Goal: Transaction & Acquisition: Purchase product/service

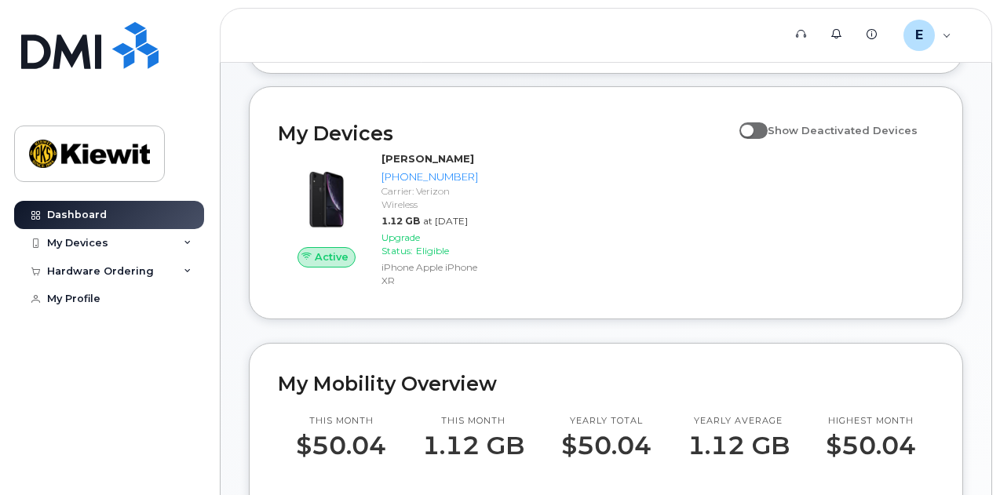
scroll to position [177, 0]
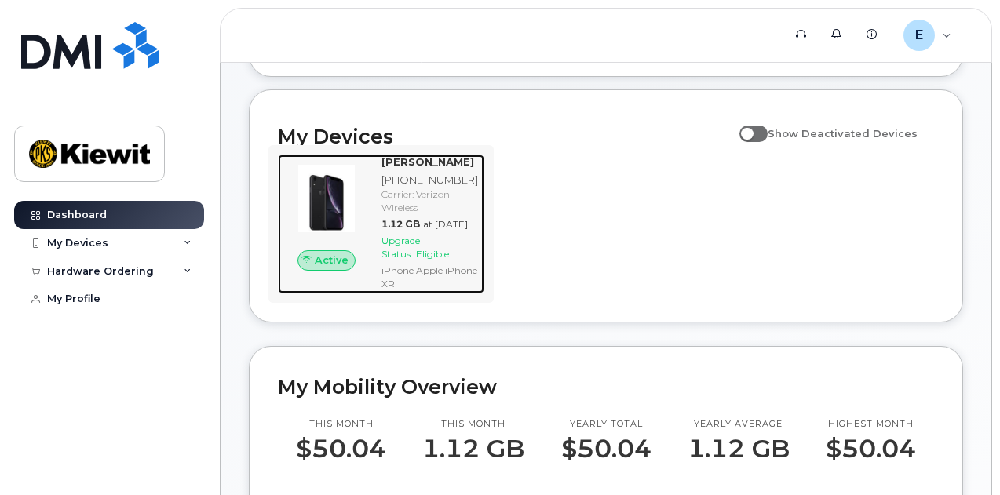
click at [408, 260] on span "Upgrade Status:" at bounding box center [400, 247] width 38 height 25
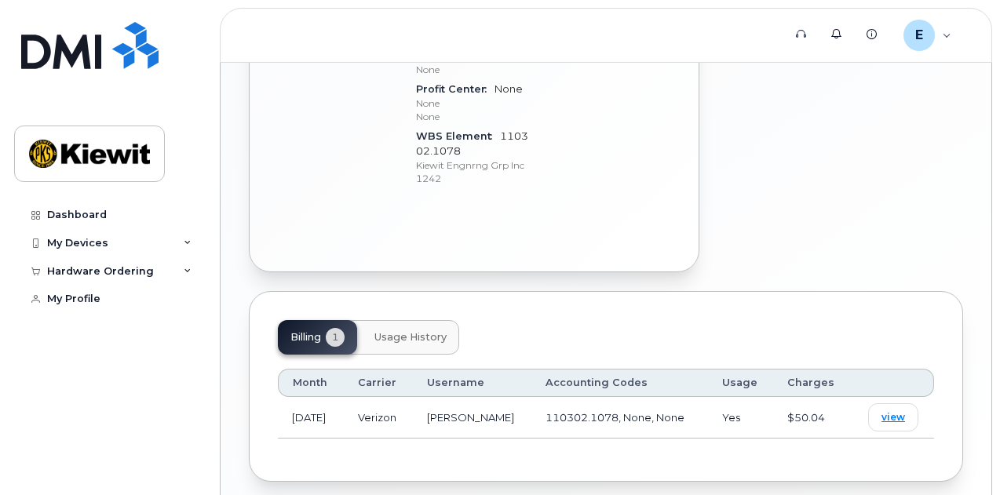
scroll to position [874, 0]
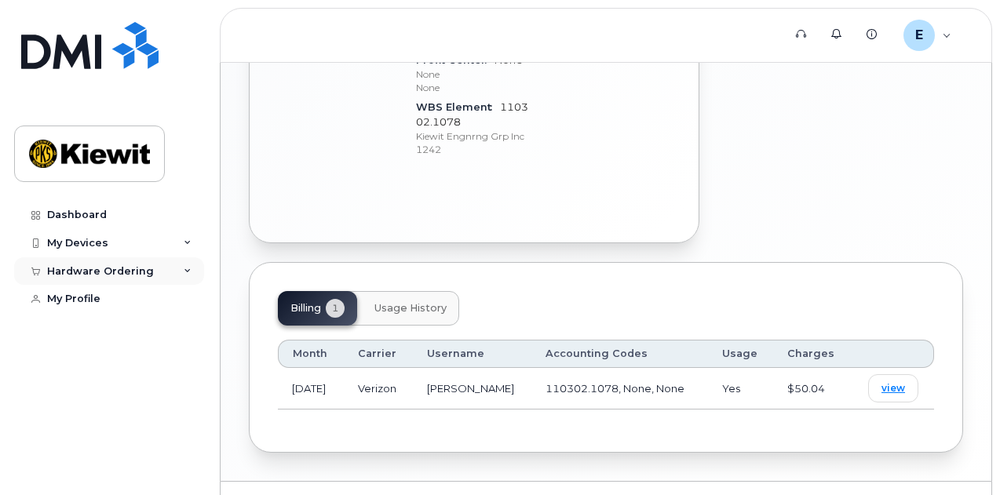
click at [192, 268] on div "Hardware Ordering" at bounding box center [109, 271] width 190 height 28
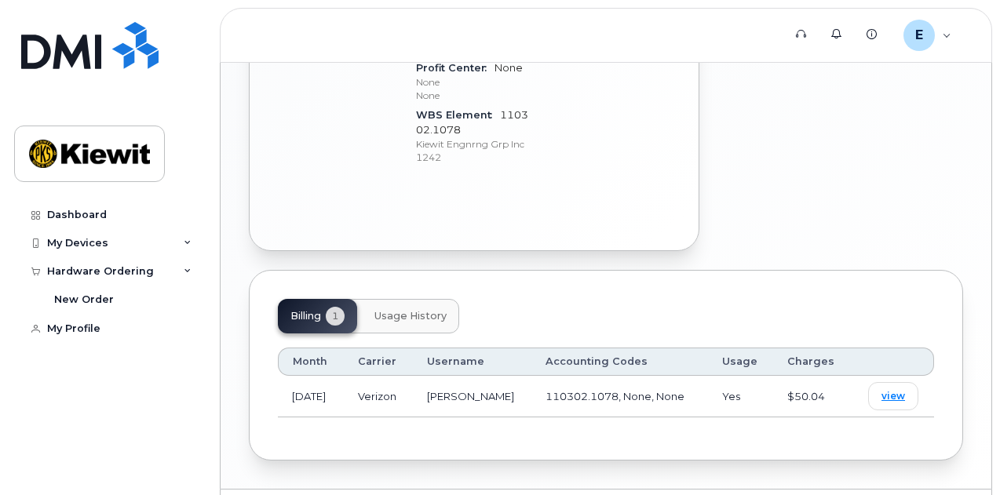
scroll to position [864, 0]
click at [185, 244] on icon at bounding box center [188, 243] width 8 height 8
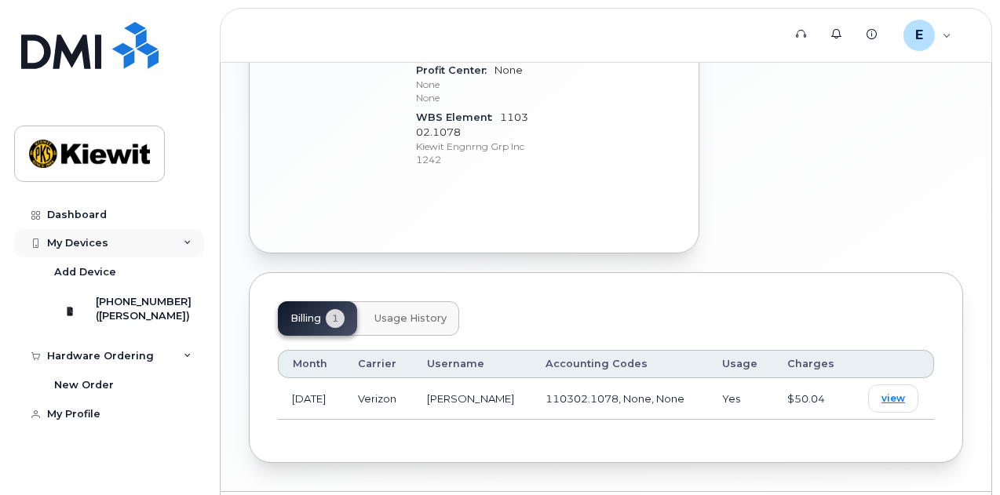
click at [185, 244] on icon at bounding box center [188, 243] width 8 height 8
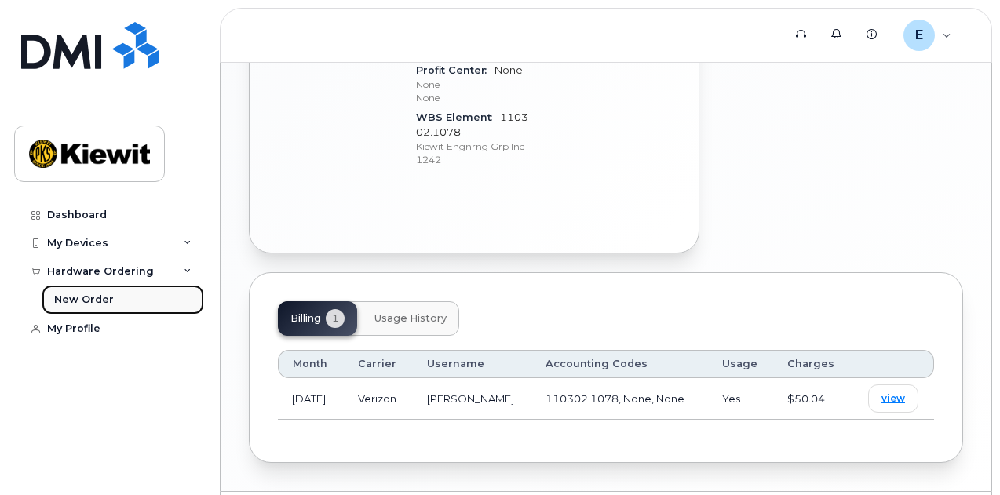
click at [93, 297] on div "New Order" at bounding box center [84, 300] width 60 height 14
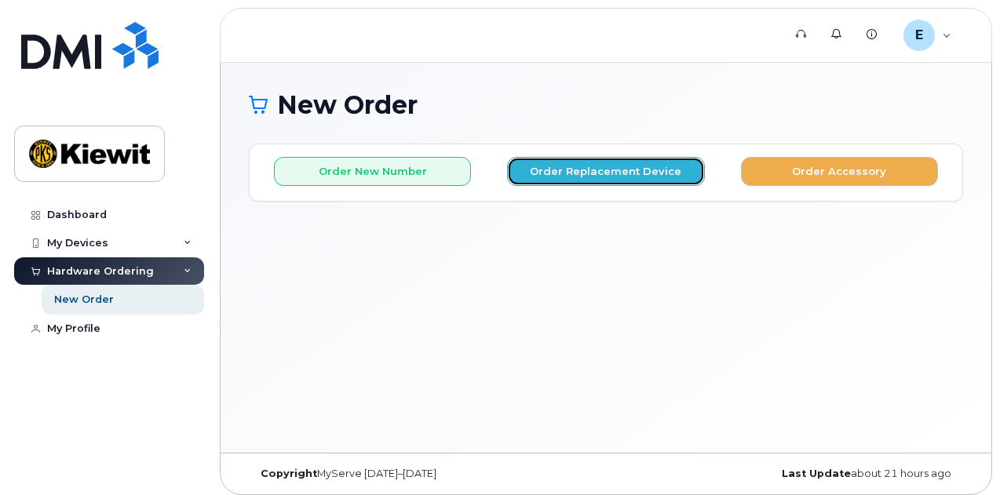
click at [581, 170] on button "Order Replacement Device" at bounding box center [605, 171] width 197 height 29
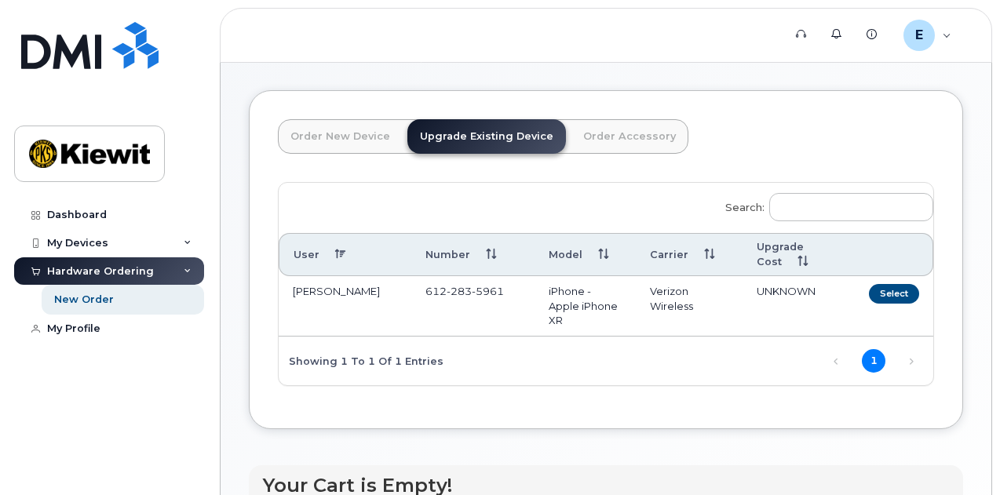
scroll to position [86, 0]
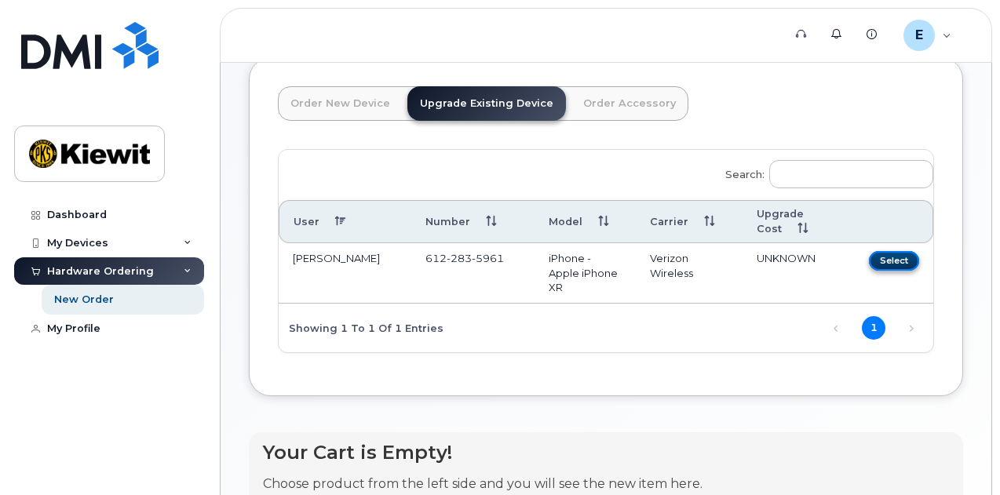
click at [869, 257] on button "Select" at bounding box center [894, 261] width 50 height 20
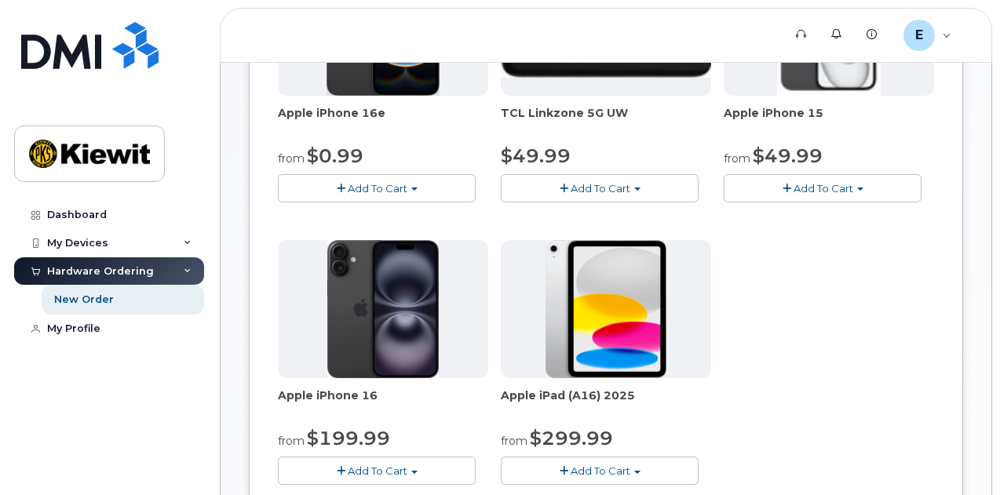
scroll to position [405, 0]
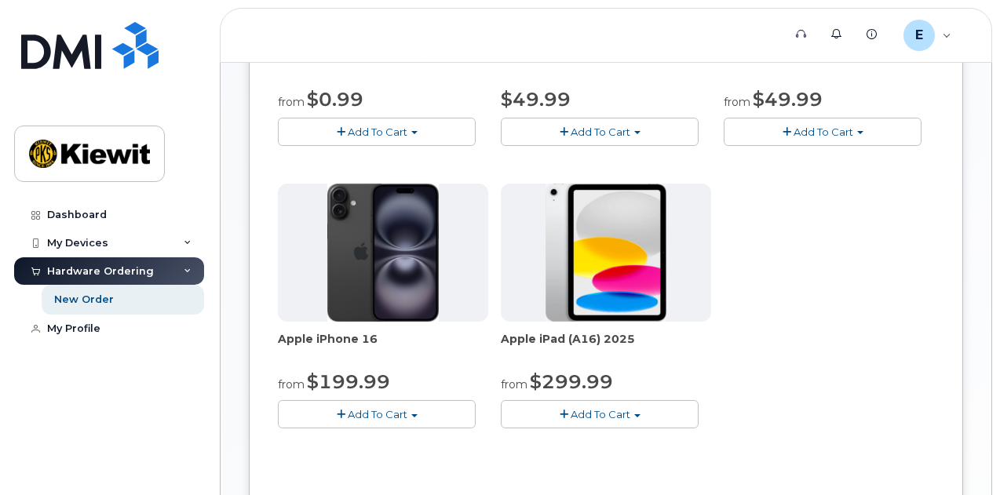
click at [348, 408] on span "Add To Cart" at bounding box center [378, 414] width 60 height 13
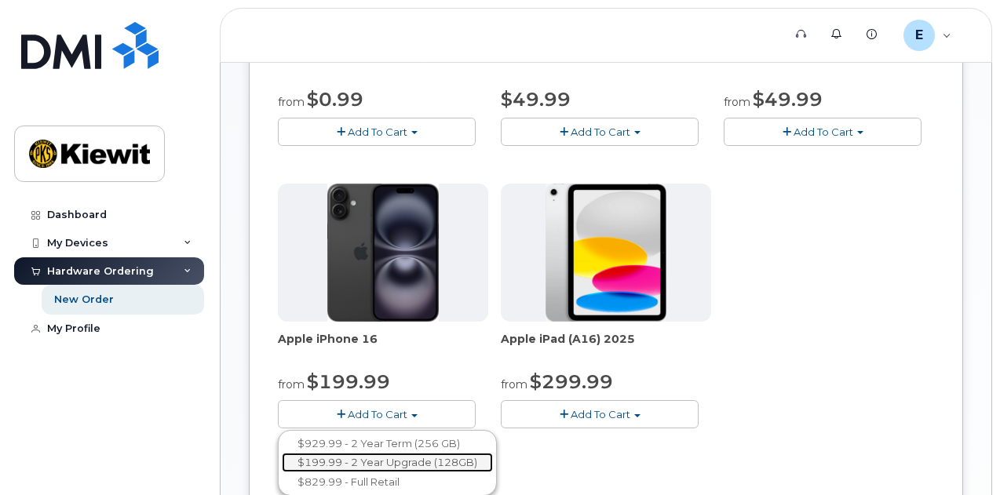
click at [345, 458] on link "$199.99 - 2 Year Upgrade (128GB)" at bounding box center [387, 463] width 211 height 20
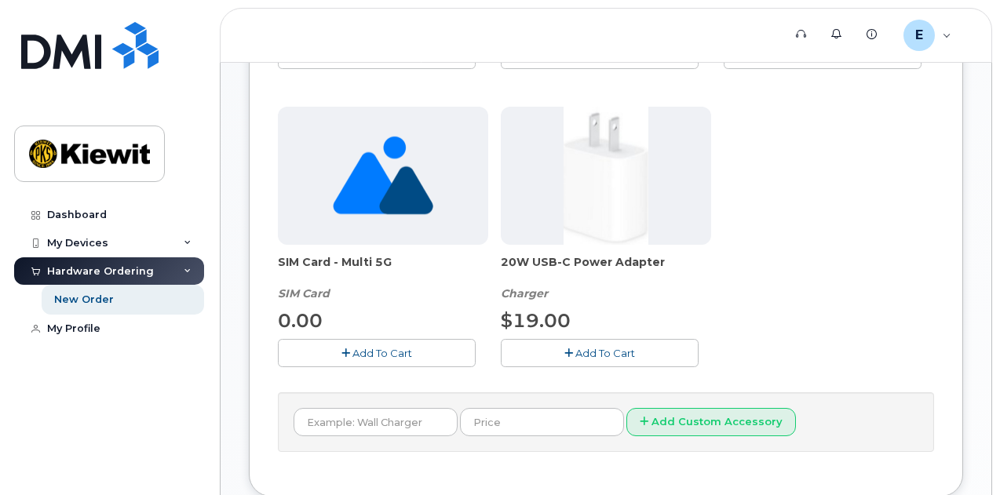
scroll to position [552, 0]
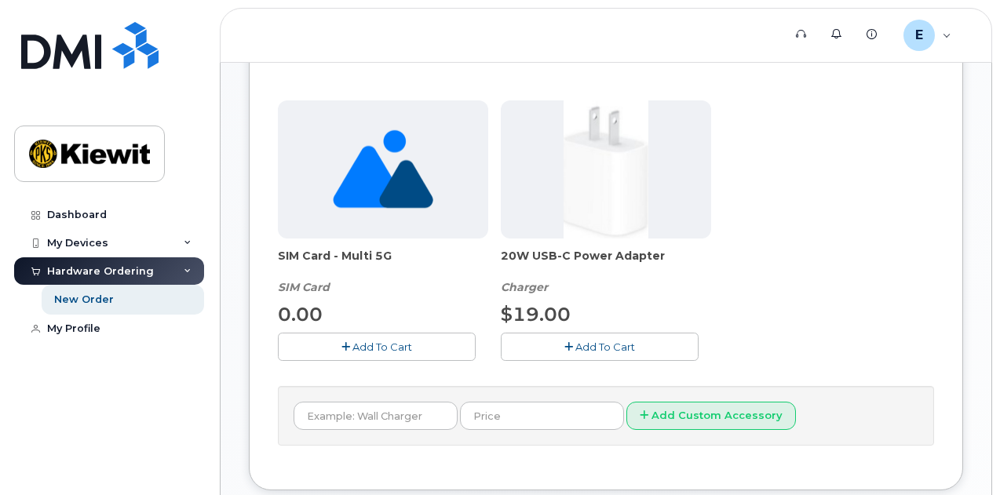
click at [575, 345] on span "Add To Cart" at bounding box center [605, 347] width 60 height 13
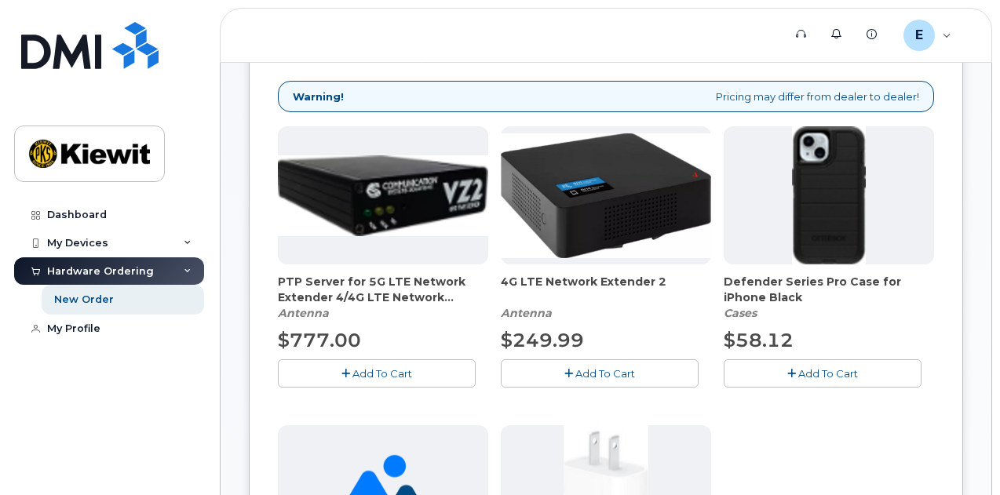
scroll to position [226, 0]
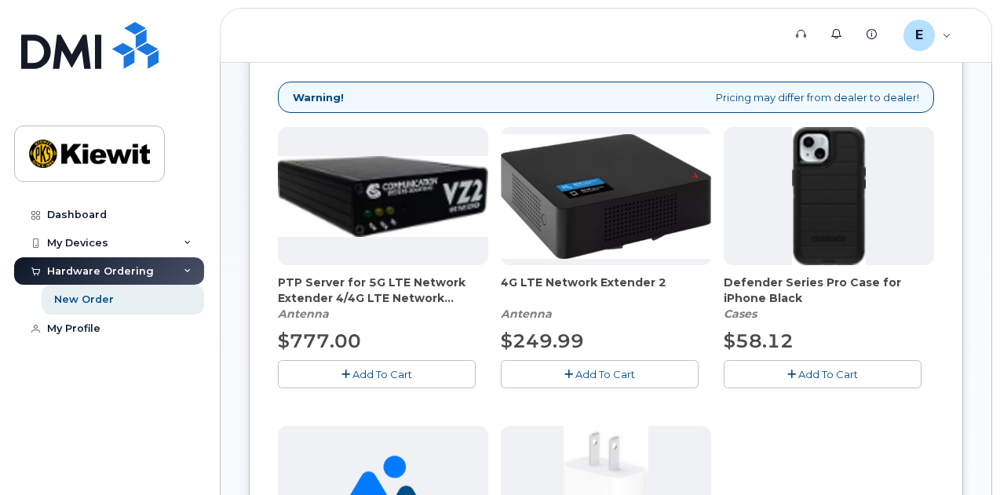
click at [798, 369] on span "Add To Cart" at bounding box center [828, 374] width 60 height 13
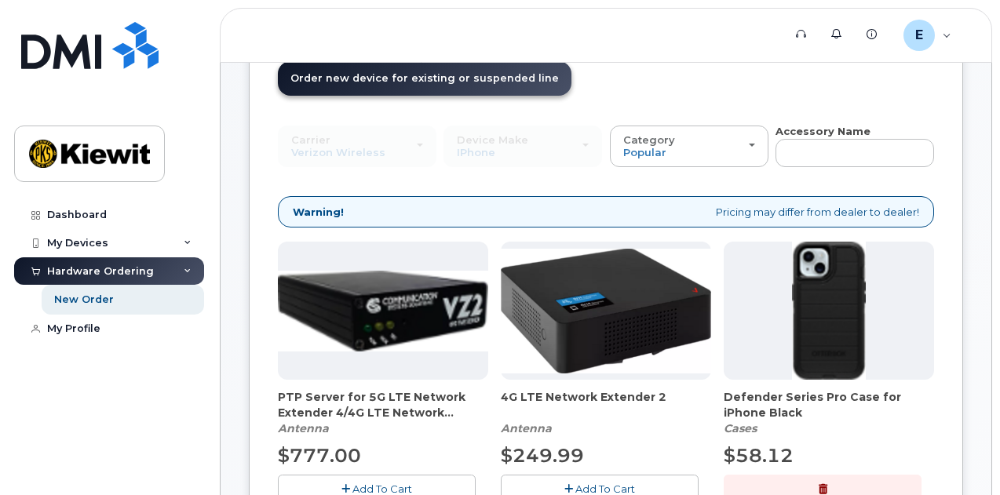
scroll to position [112, 0]
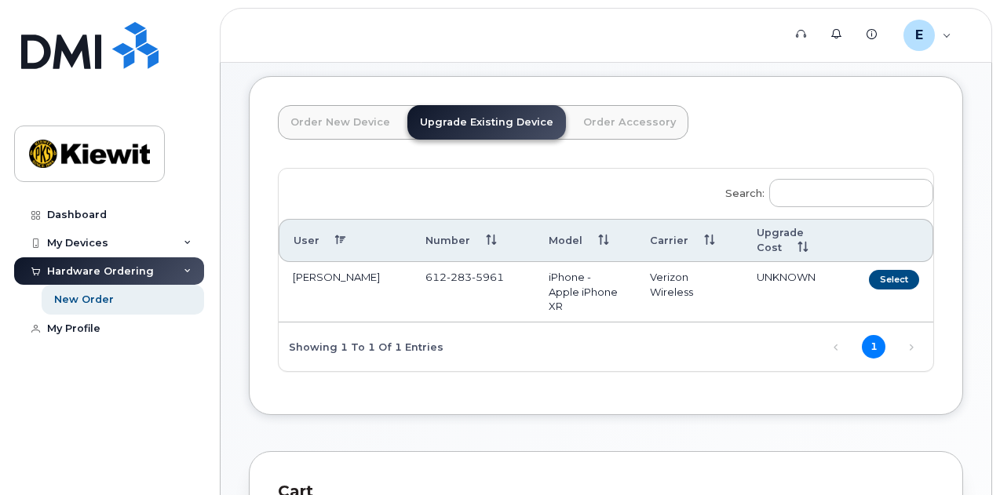
scroll to position [106, 0]
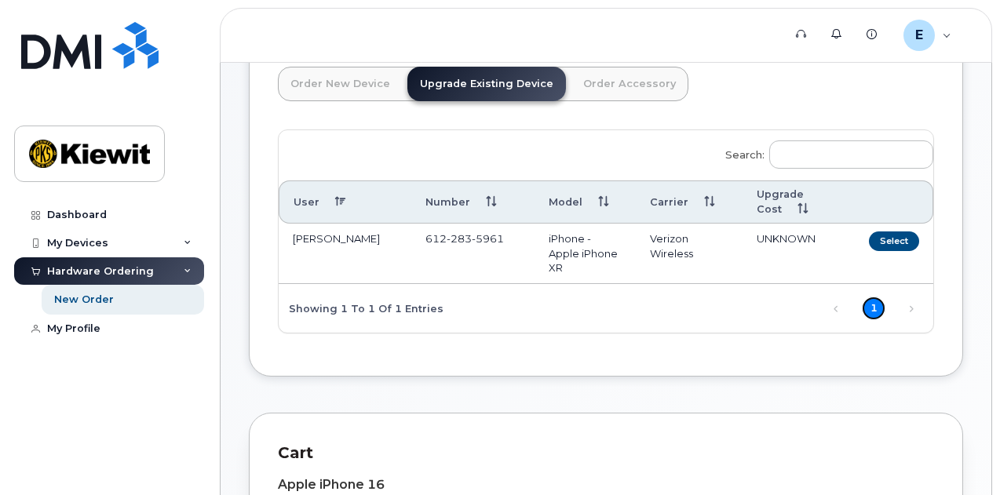
click at [862, 307] on link "1" at bounding box center [874, 309] width 24 height 24
click at [869, 241] on button "Select" at bounding box center [894, 242] width 50 height 20
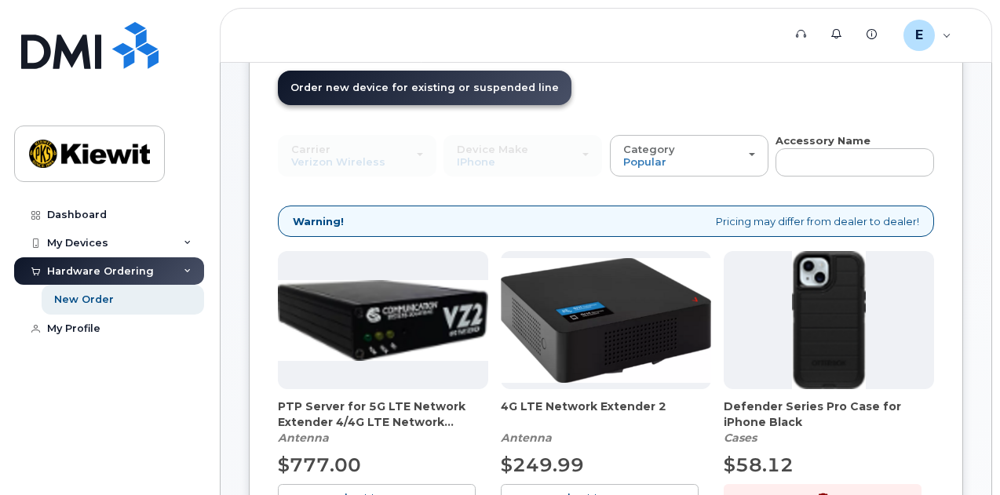
scroll to position [154, 0]
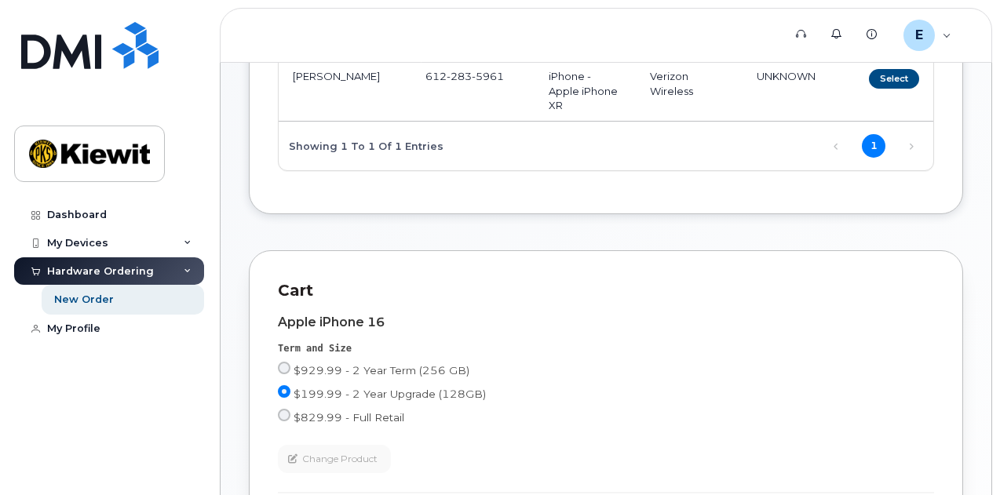
scroll to position [350, 0]
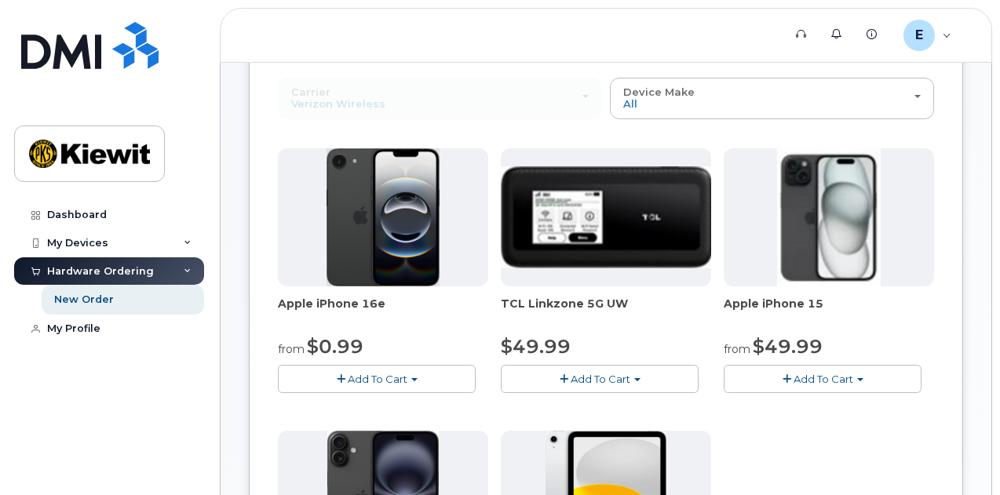
scroll to position [157, 0]
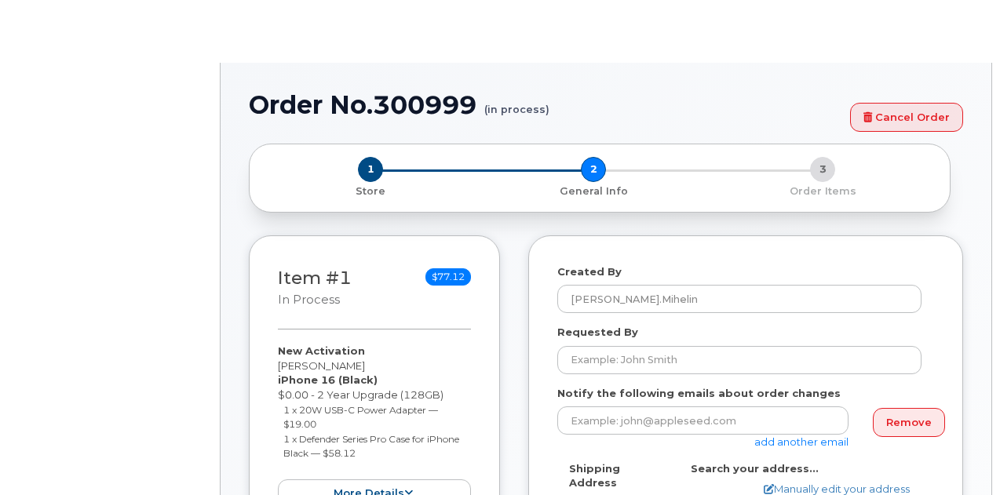
select select
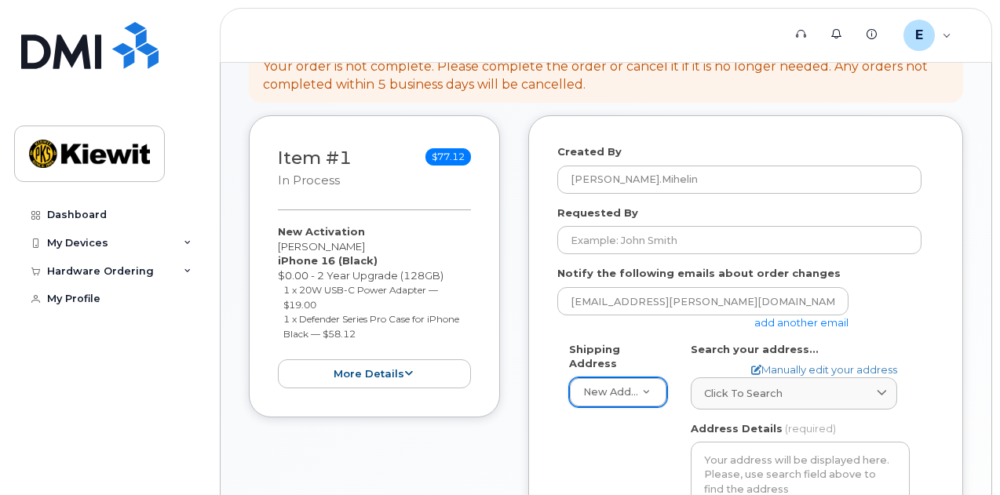
scroll to position [186, 0]
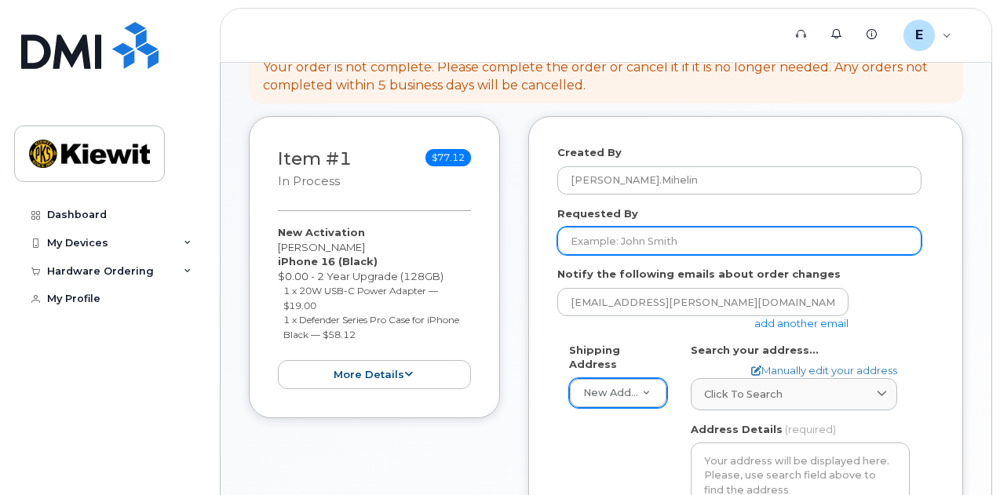
click at [635, 239] on input "Requested By" at bounding box center [739, 241] width 364 height 28
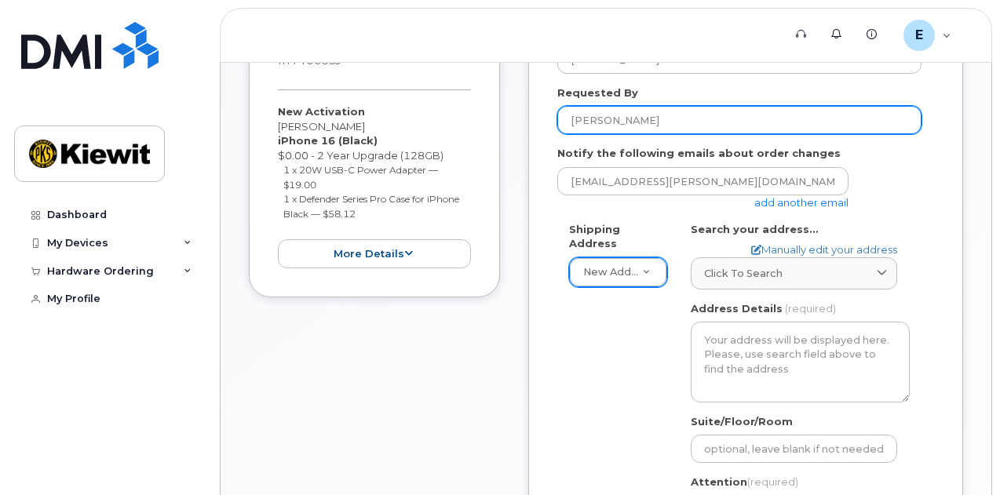
scroll to position [308, 0]
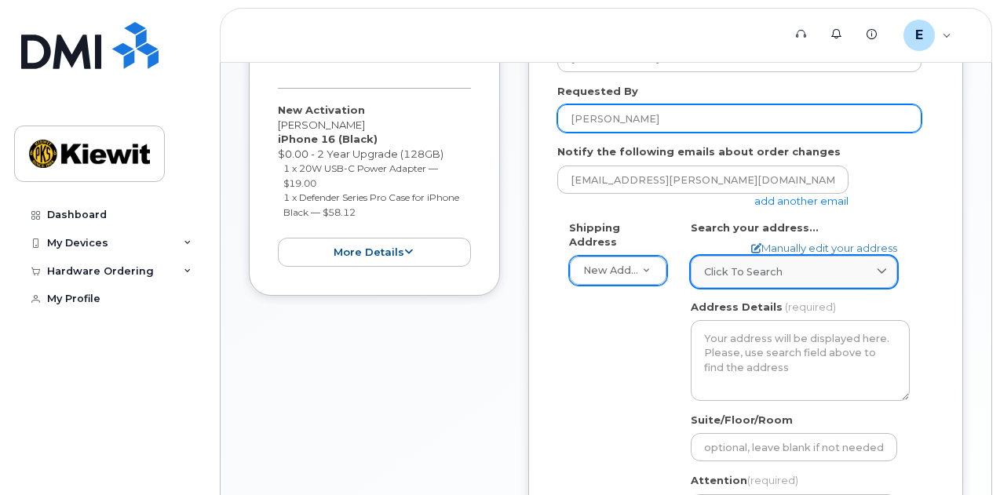
type input "Ed Mihelin"
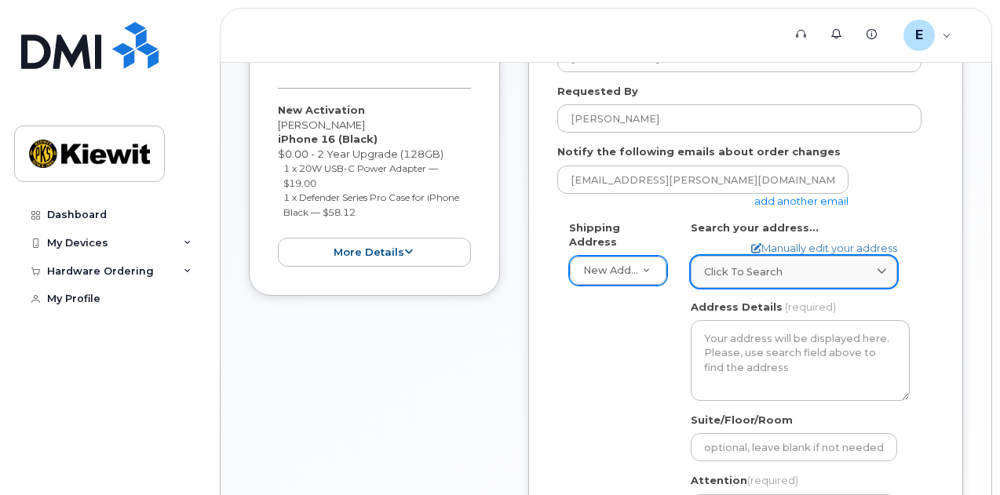
click at [879, 270] on icon at bounding box center [882, 272] width 10 height 10
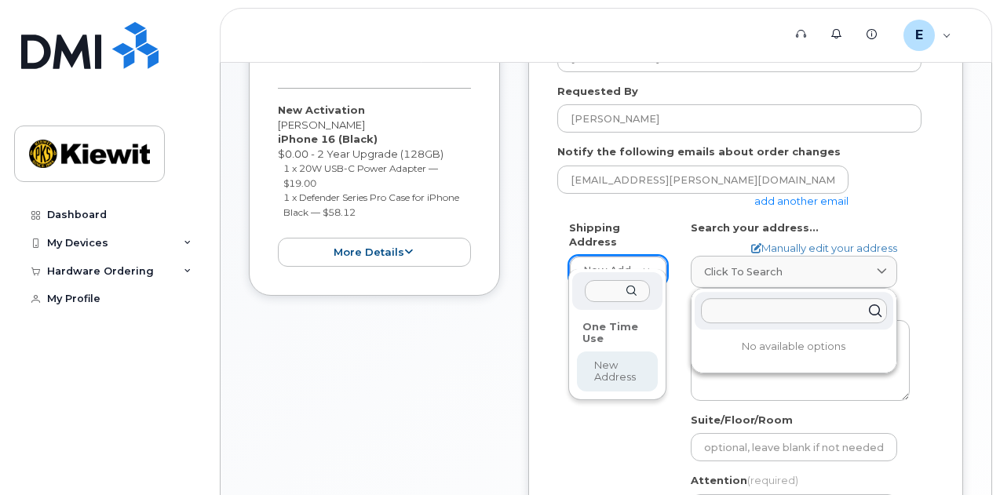
click at [606, 293] on input "text" at bounding box center [617, 291] width 65 height 23
type input "8900 Renner Blvd., Lenexa, KS 66219"
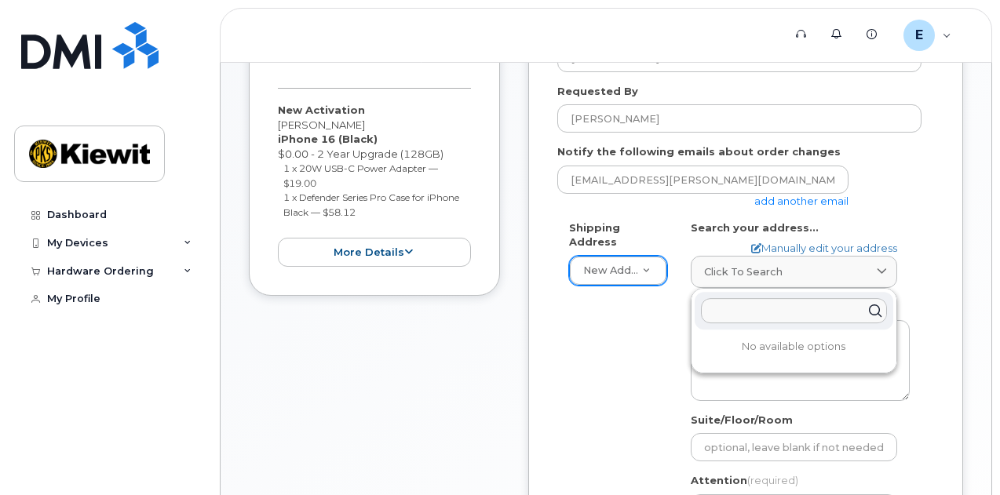
click at [800, 309] on input "text" at bounding box center [794, 310] width 186 height 25
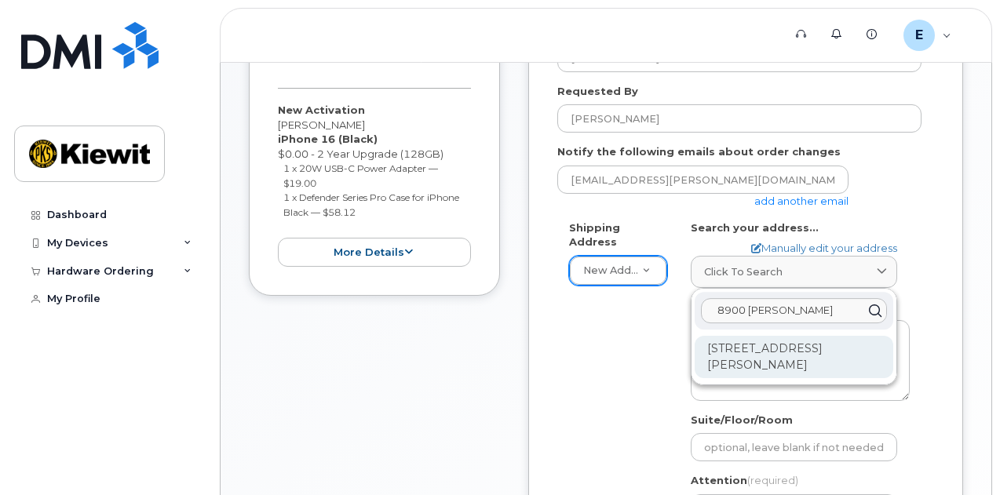
type input "8900 Renner"
click at [761, 349] on div "8900 Renner Blvd Lenexa KS 66219-3049" at bounding box center [794, 357] width 199 height 42
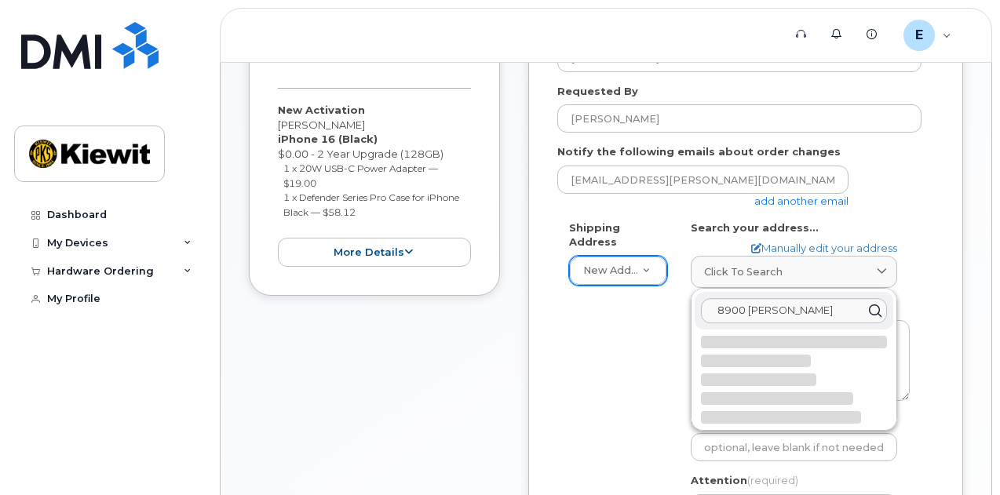
select select
type textarea "8900 Renner Blvd LENEXA KS 66219-3049 UNITED STATES"
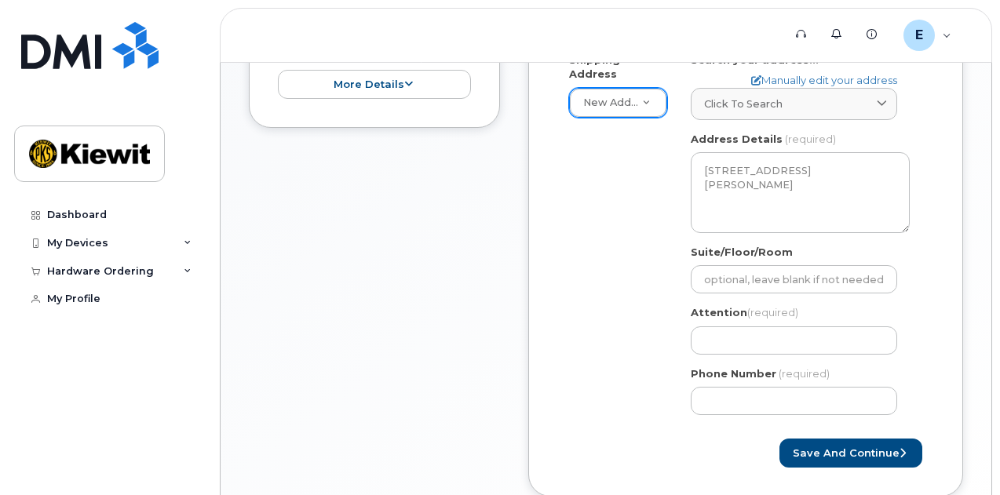
scroll to position [478, 0]
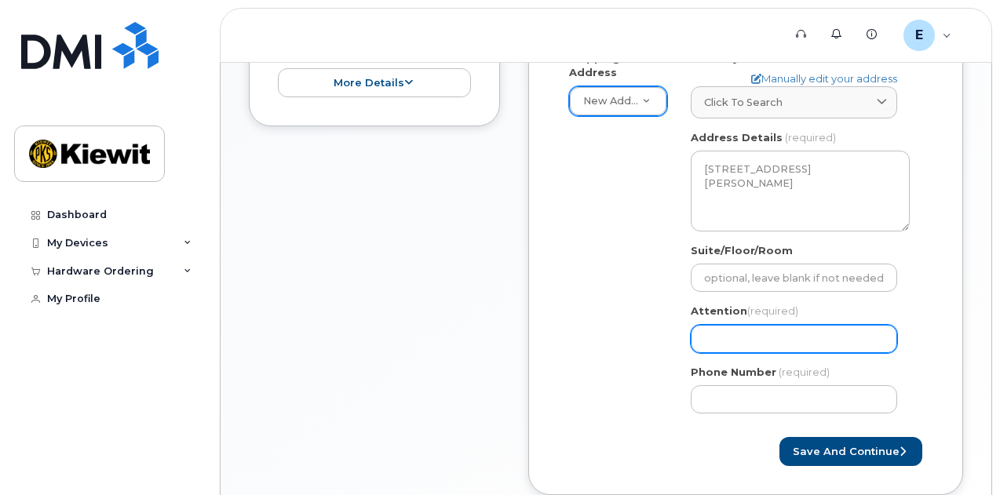
click at [716, 338] on input "Attention (required)" at bounding box center [794, 339] width 206 height 28
select select
type input "E"
select select
type input "Ed"
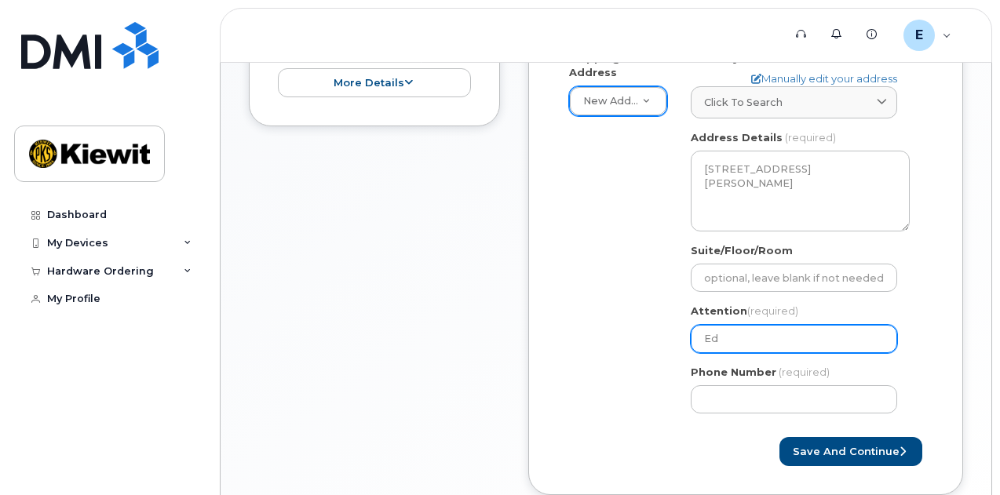
select select
type input "Ed M"
select select
type input "Ed Mi"
select select
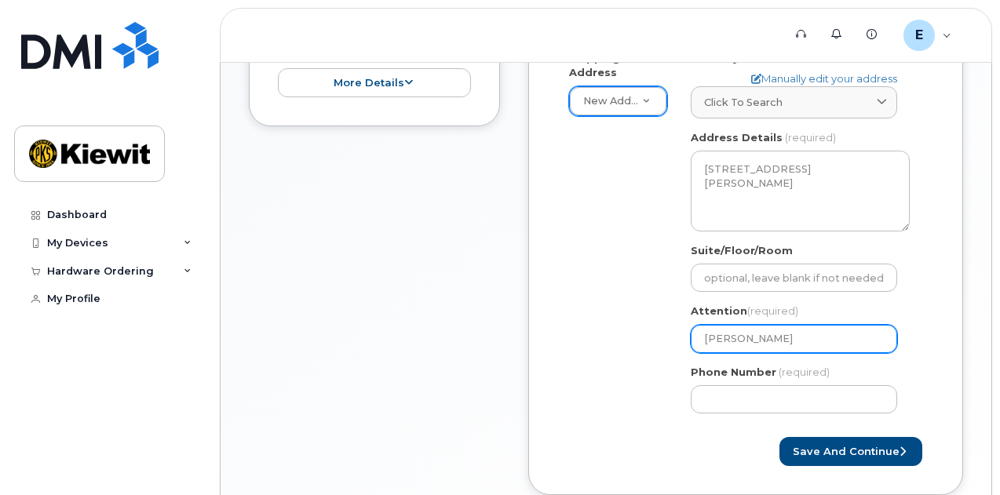
type input "Ed Mih"
select select
type input "Ed Mihe"
select select
type input "Ed Mihel"
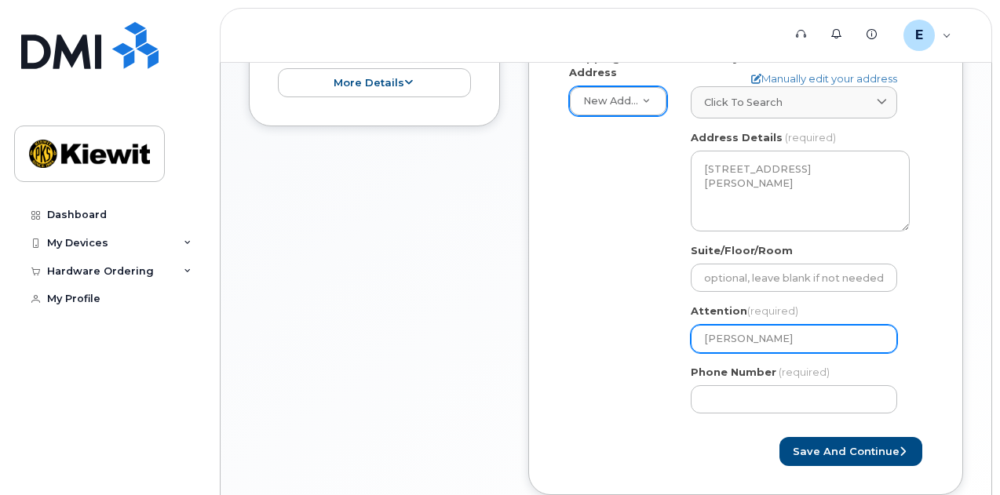
select select
type input "Ed Miheli"
select select
type input "Ed Mihelin"
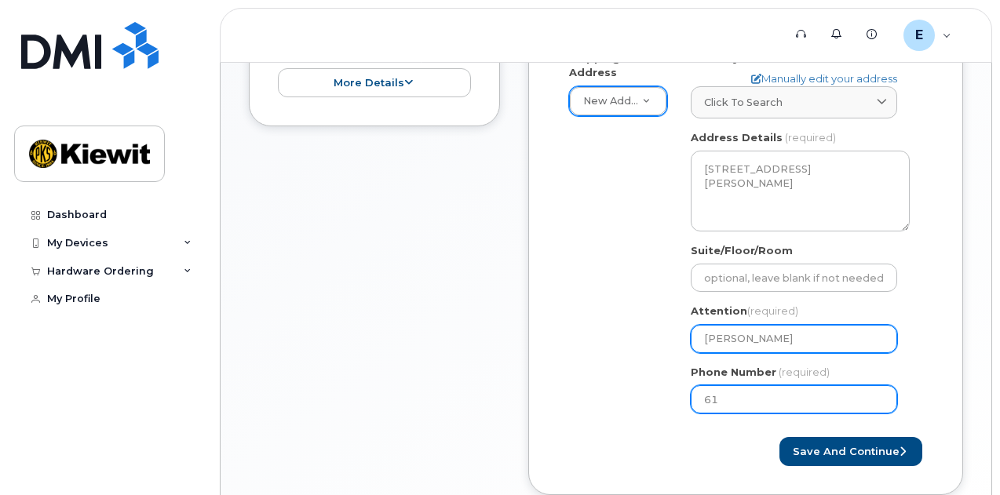
type input "612"
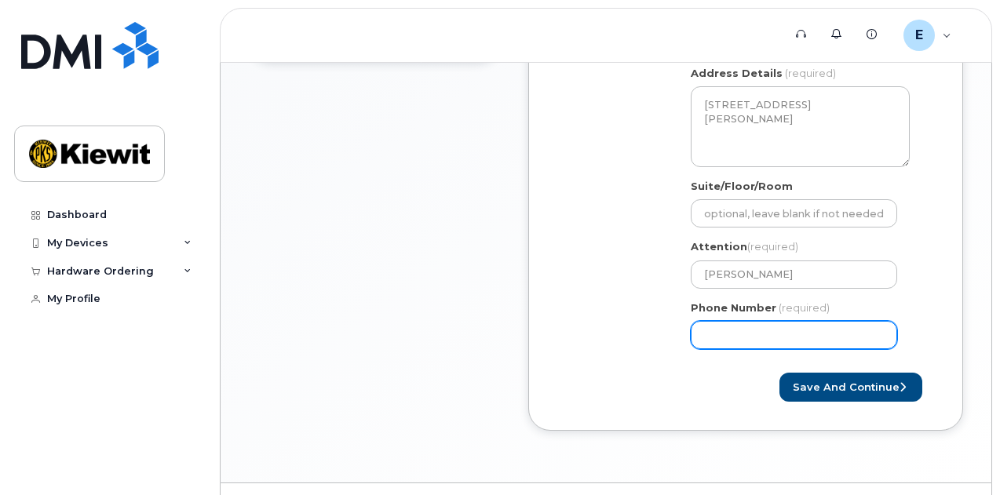
scroll to position [546, 0]
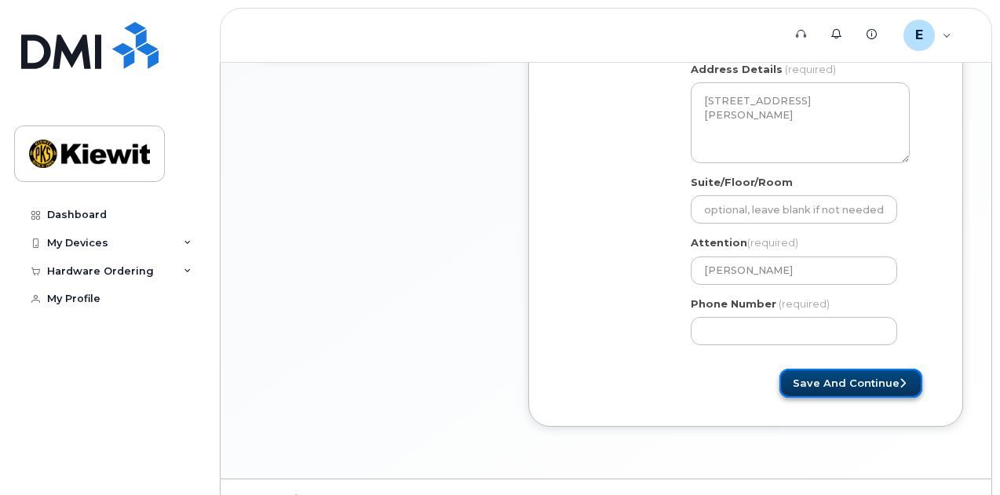
click at [818, 381] on button "Save and Continue" at bounding box center [850, 383] width 143 height 29
click at [733, 401] on div "Created By Edward.Mihelin Requested By Ed Mihelin Notify the following emails a…" at bounding box center [745, 91] width 435 height 671
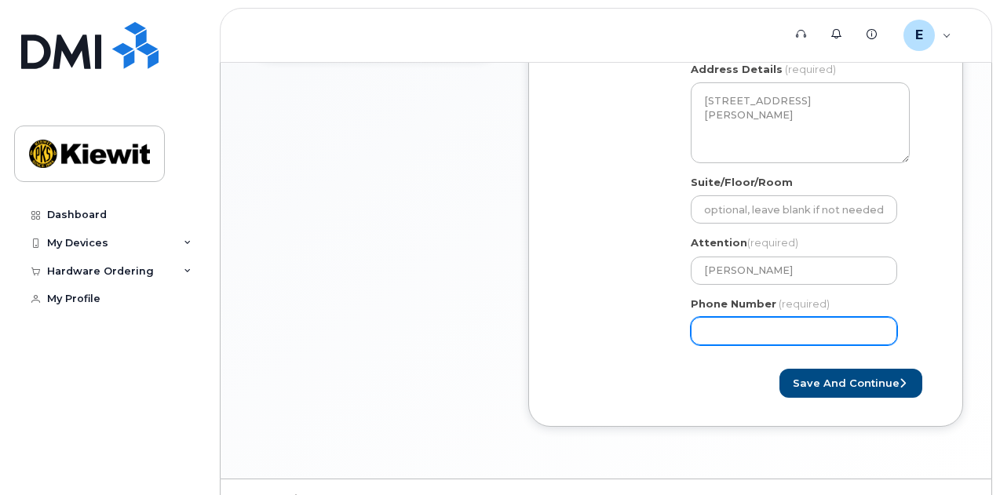
click at [766, 335] on input "Phone Number" at bounding box center [794, 331] width 206 height 28
click at [756, 334] on input "Phone Number" at bounding box center [794, 331] width 206 height 28
select select
type input "6122835961"
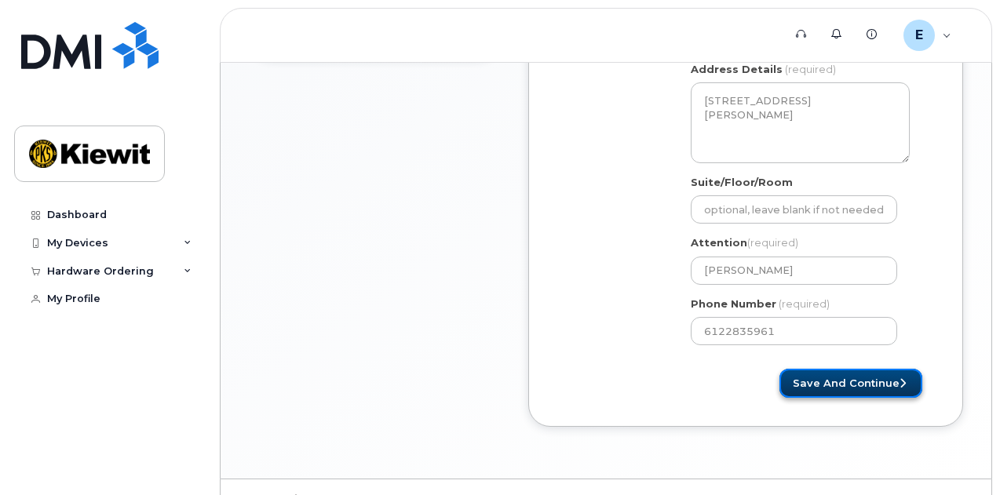
click at [815, 378] on button "Save and Continue" at bounding box center [850, 383] width 143 height 29
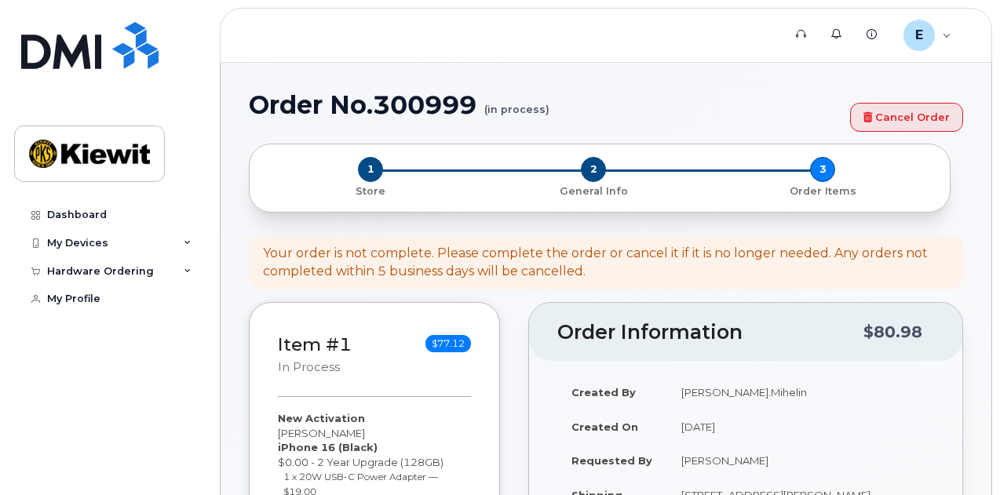
select select
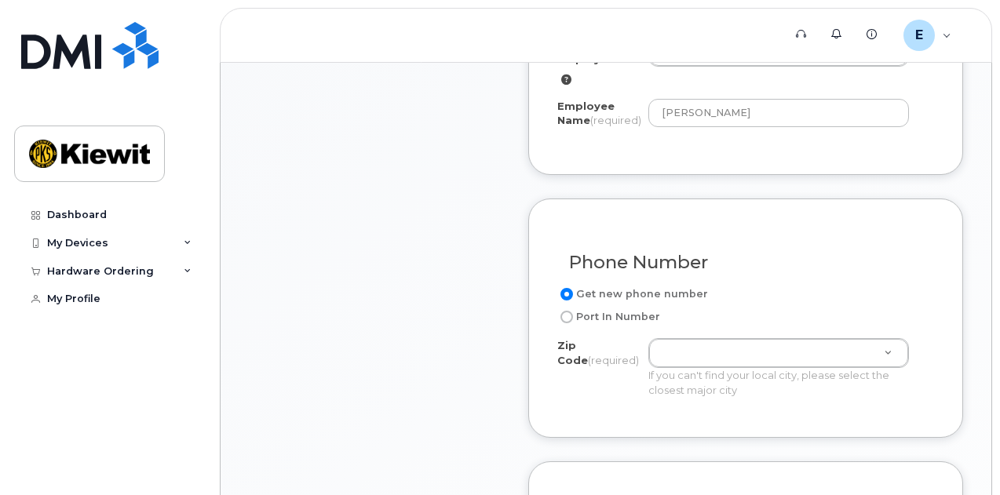
scroll to position [665, 0]
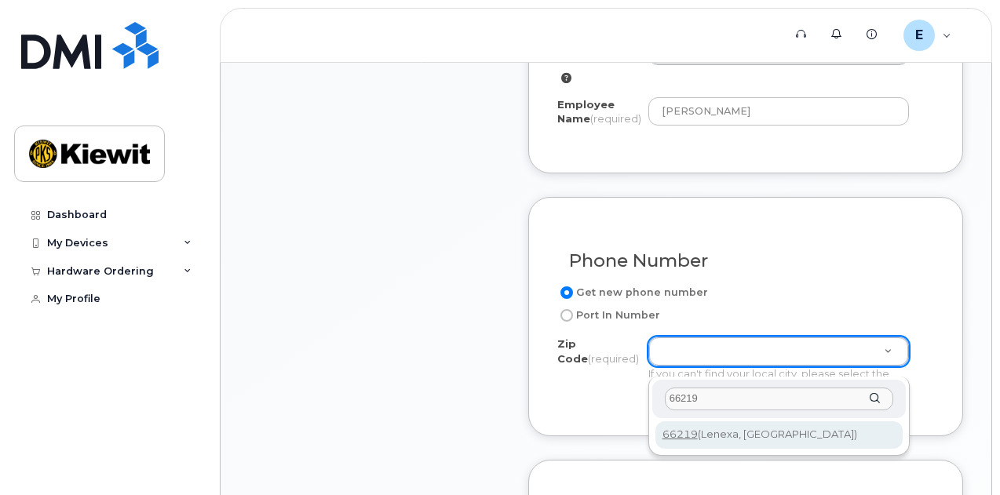
type input "66219"
type input "66219 (Lenexa, KS)"
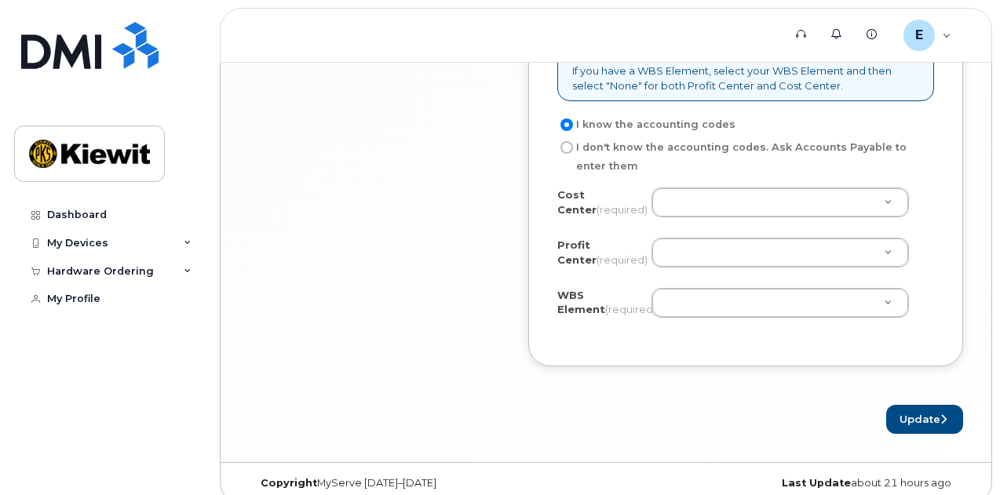
scroll to position [1426, 0]
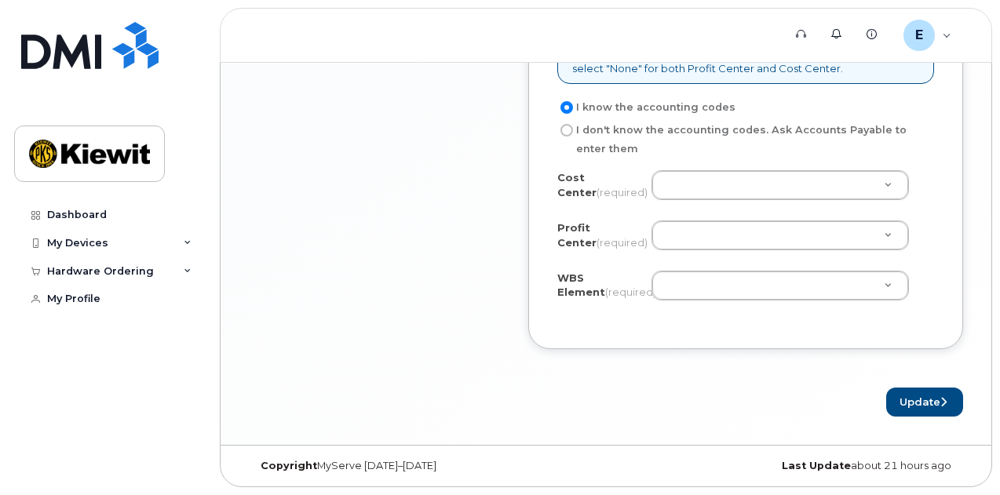
click at [939, 167] on div "Business Unit If you have a Cost Center, select your Cost Center value and then…" at bounding box center [745, 128] width 435 height 442
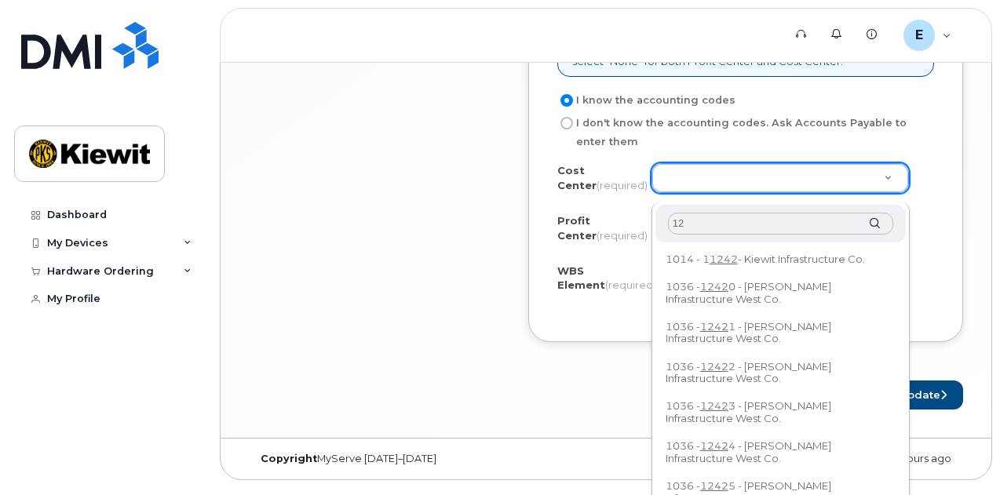
type input "1"
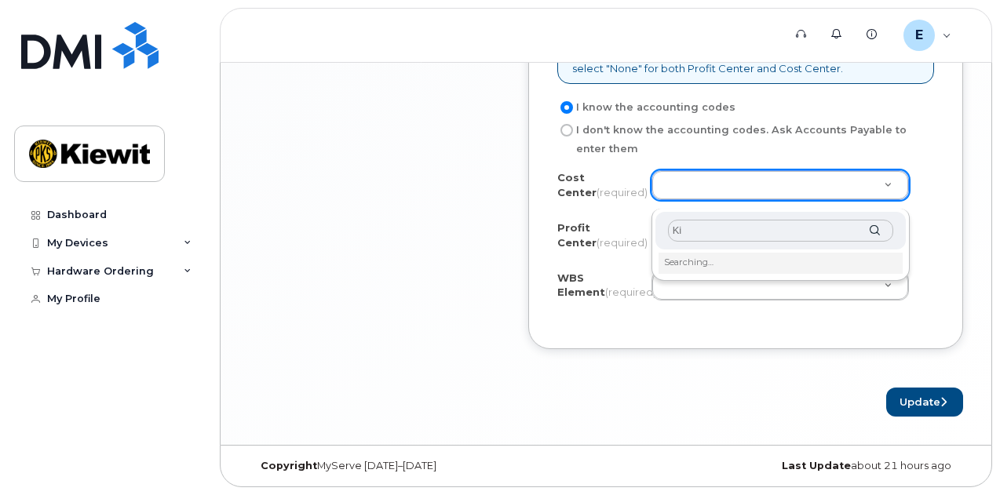
type input "K"
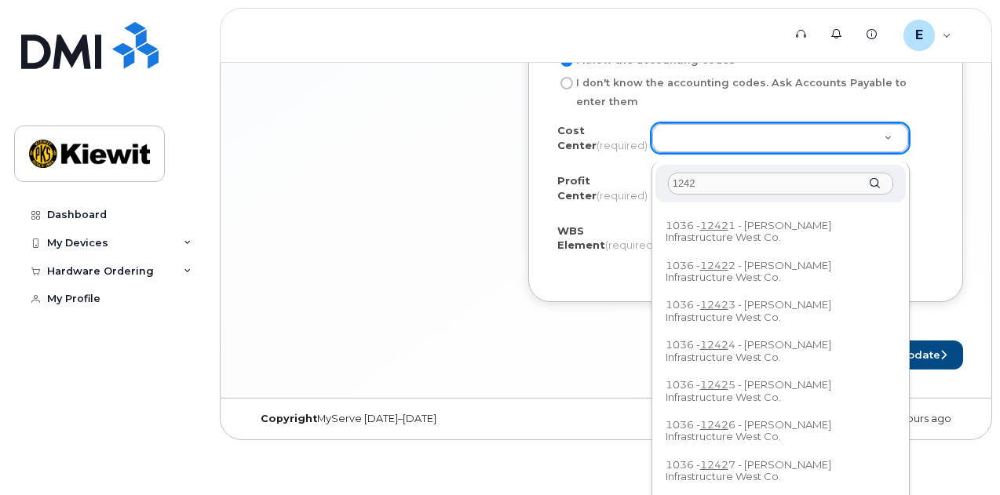
scroll to position [1428, 0]
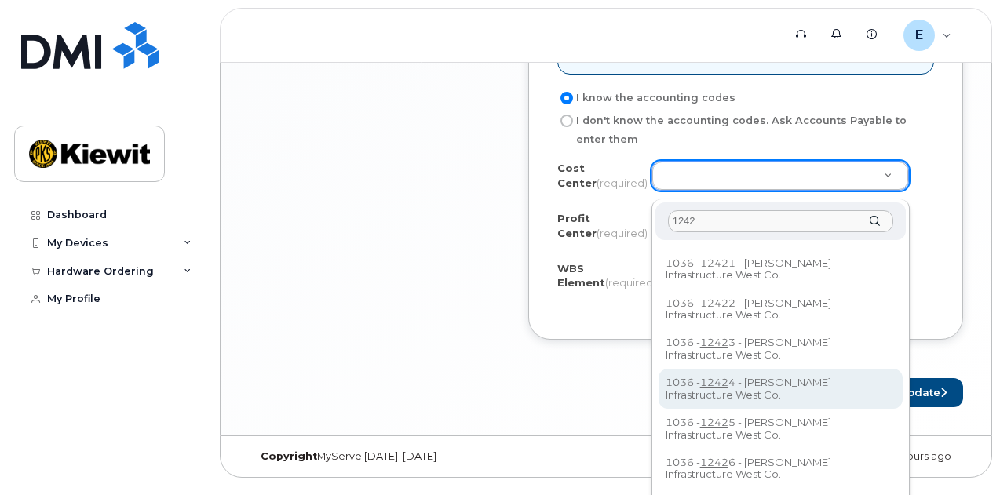
type input "1242"
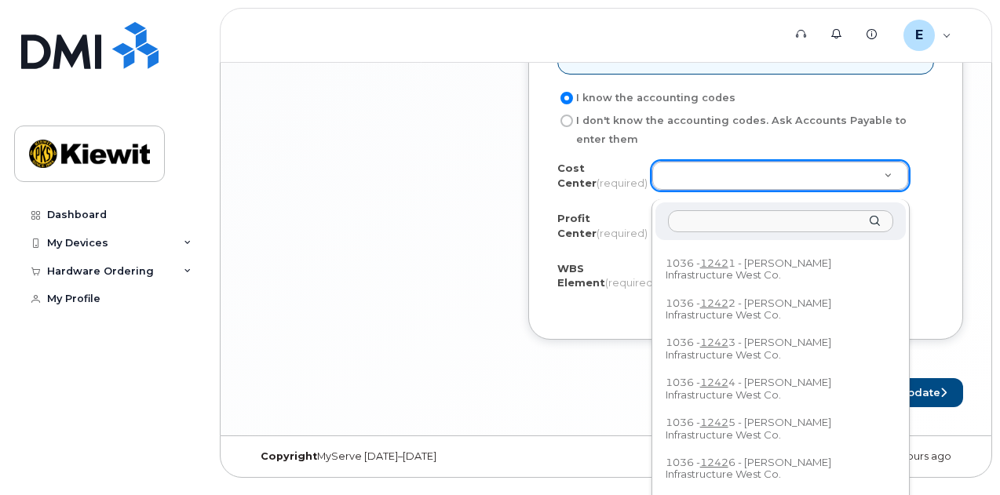
scroll to position [1426, 0]
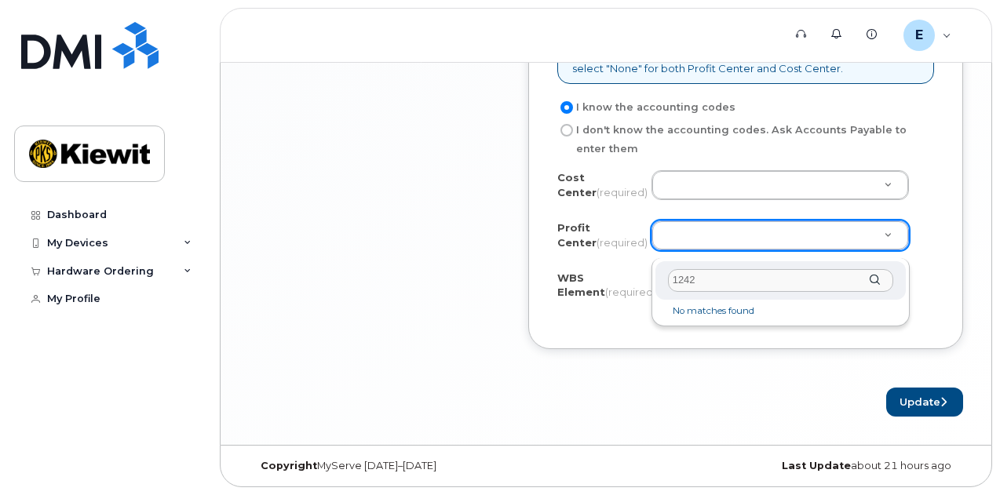
click at [871, 271] on div "1242" at bounding box center [780, 280] width 250 height 38
click at [738, 275] on input "1242" at bounding box center [780, 280] width 225 height 23
type input "1"
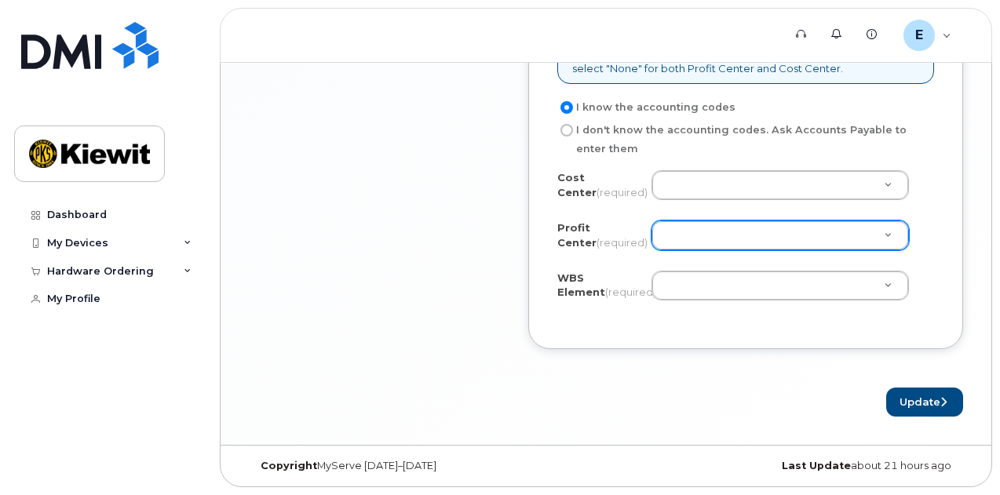
click at [924, 256] on div "Profit Center (required) None - None - None" at bounding box center [745, 238] width 377 height 35
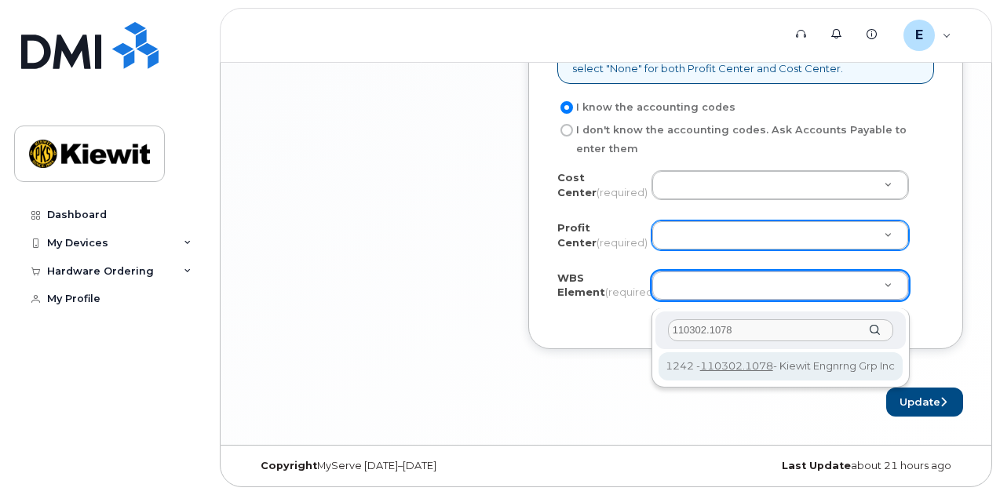
type input "110302.1078"
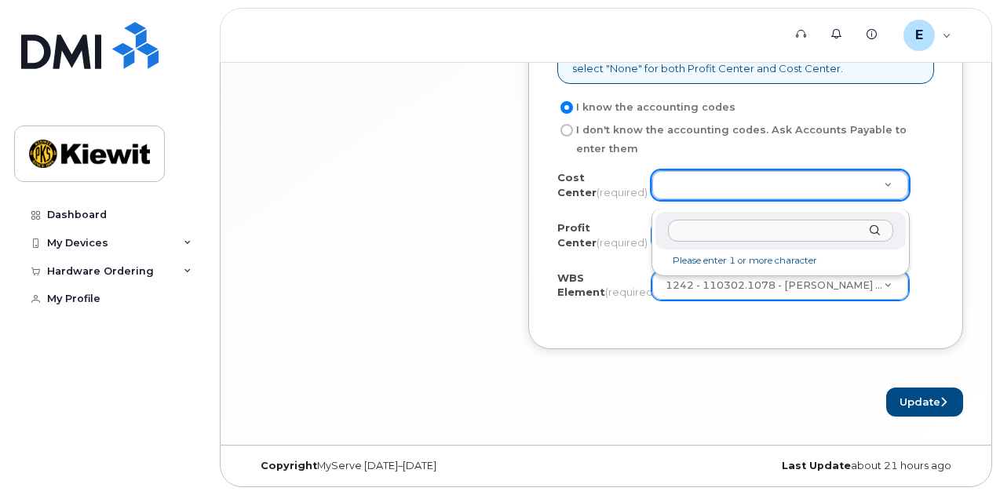
click at [751, 222] on input "text" at bounding box center [780, 231] width 225 height 23
type input "K"
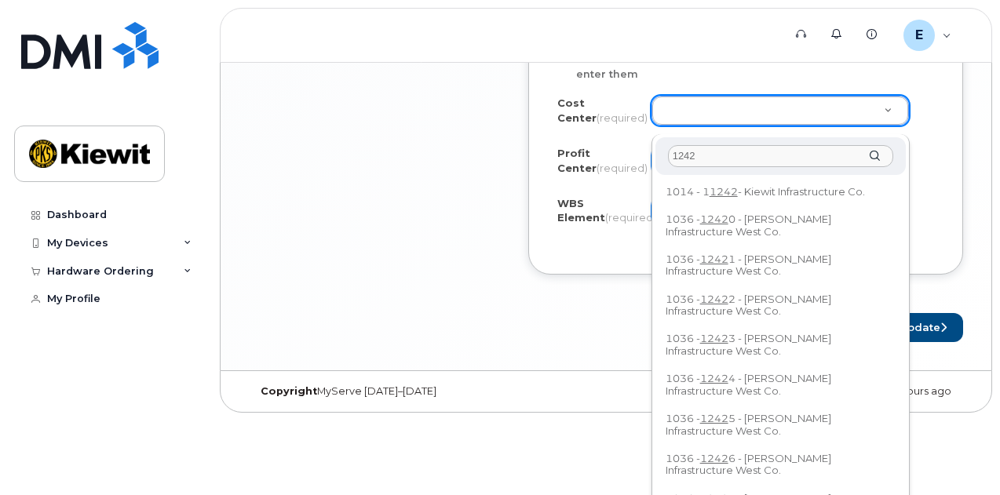
scroll to position [1574, 0]
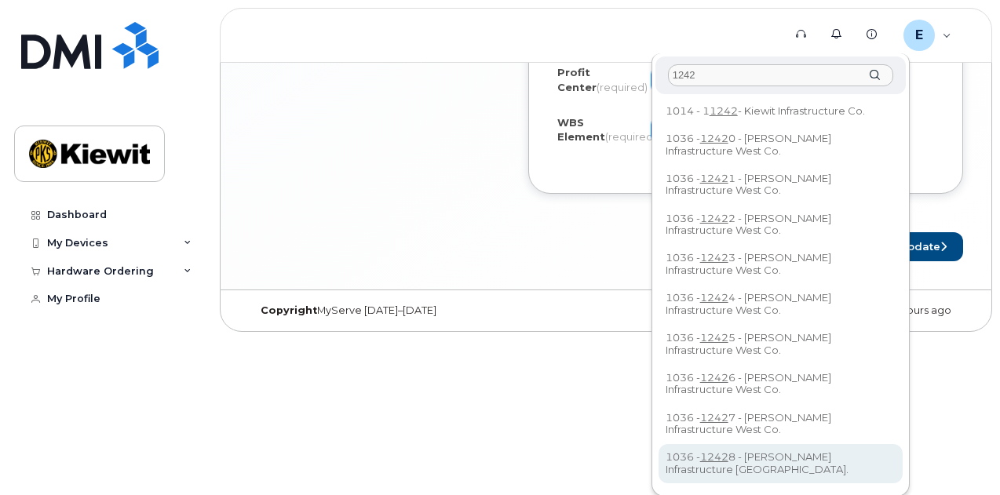
type input "1242"
type input "12428"
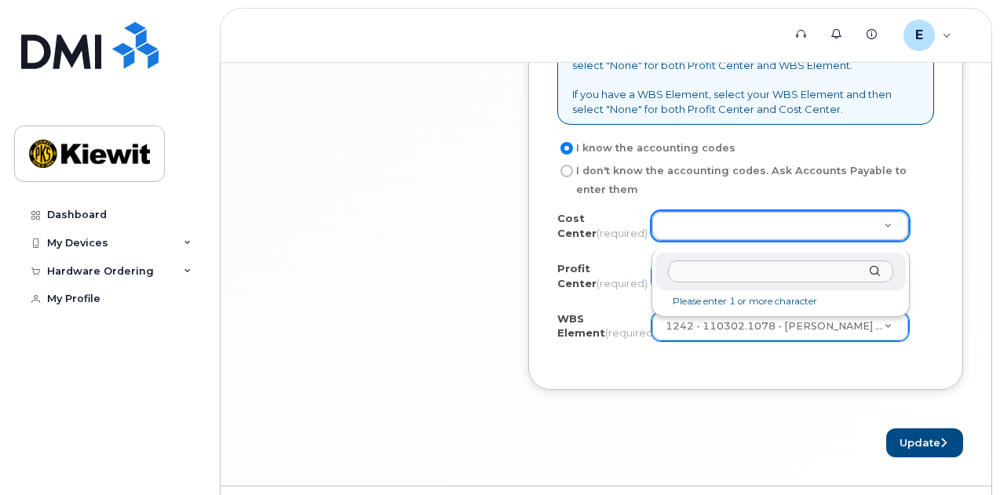
scroll to position [1374, 0]
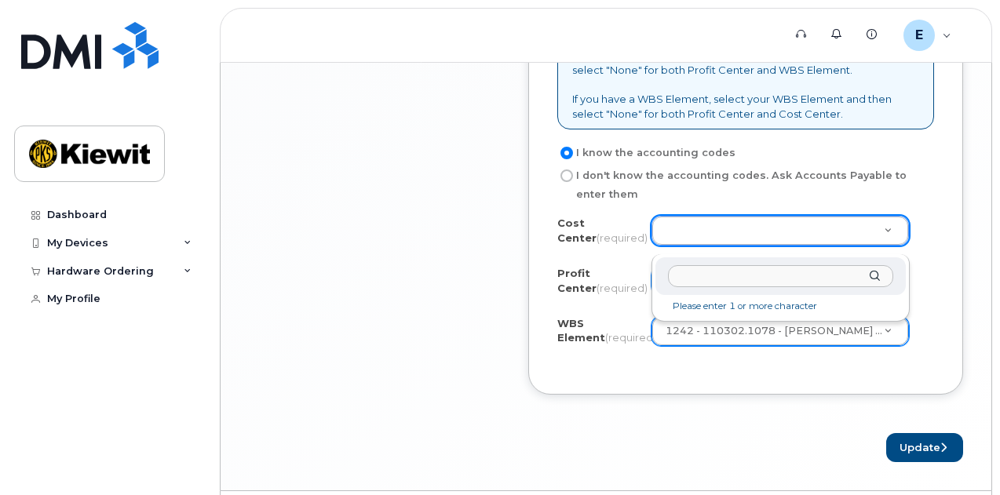
click at [682, 277] on input "text" at bounding box center [780, 276] width 225 height 23
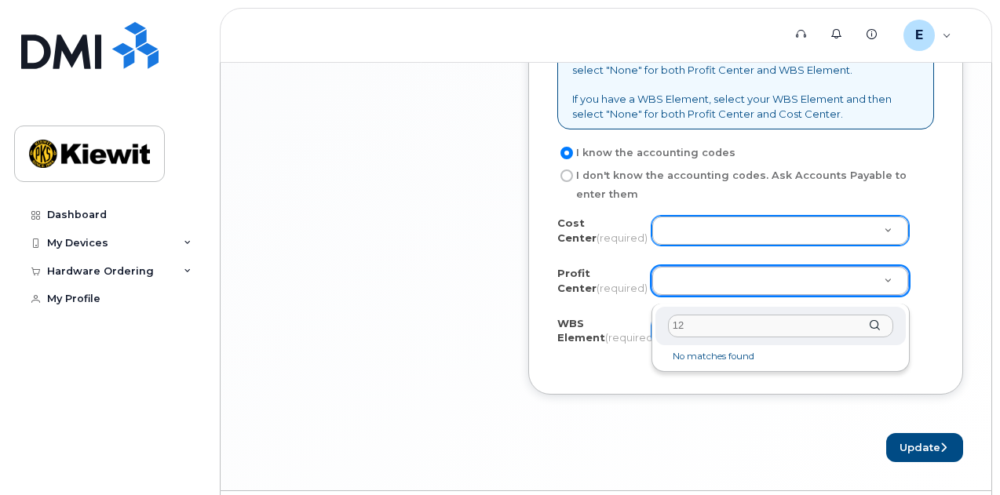
type input "1"
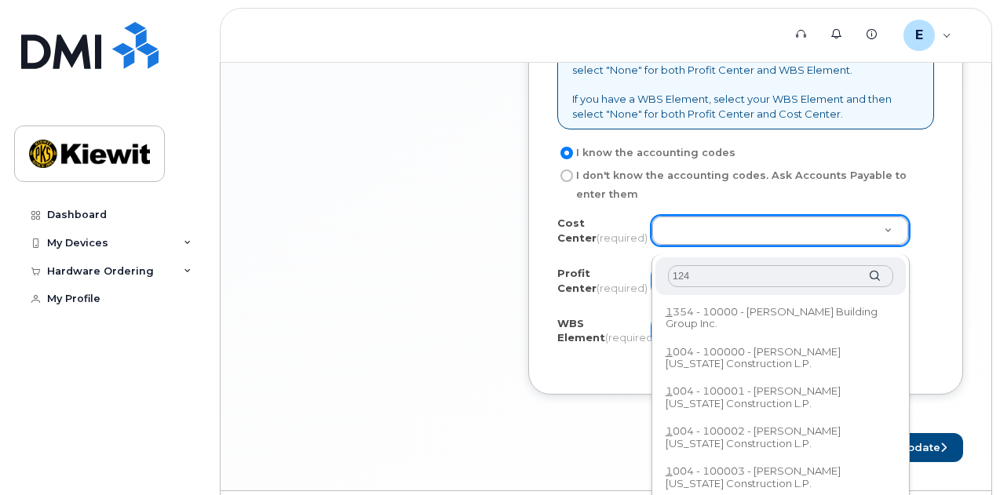
type input "1242"
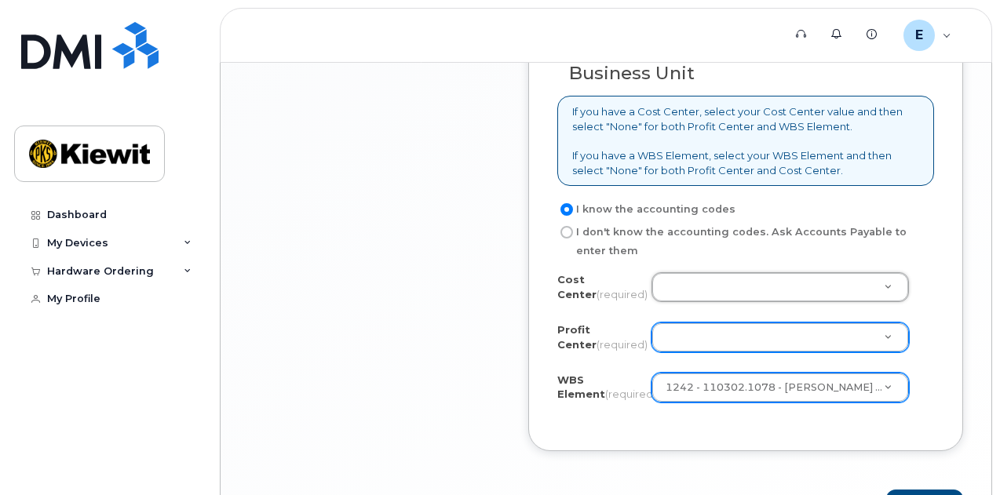
scroll to position [1318, 0]
click at [564, 238] on input "I don't know the accounting codes. Ask Accounts Payable to enter them" at bounding box center [566, 231] width 13 height 13
radio input "true"
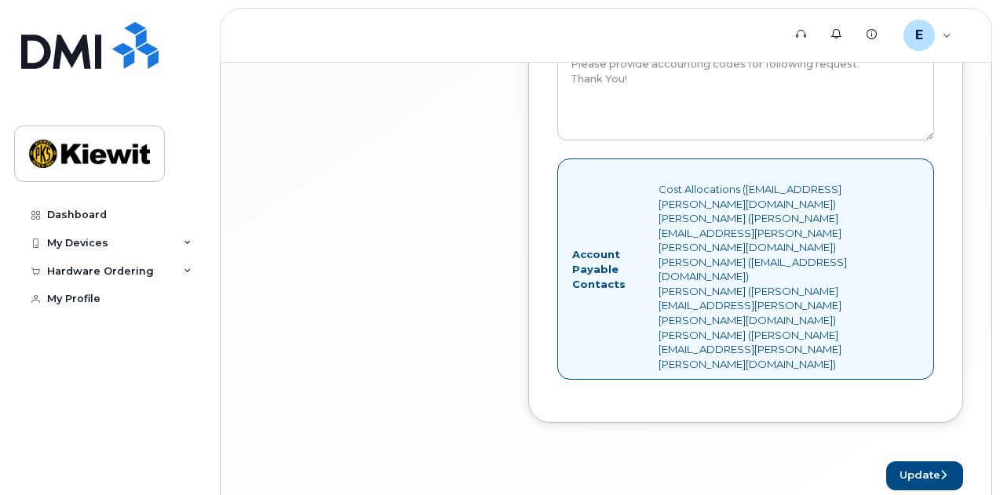
scroll to position [1623, 0]
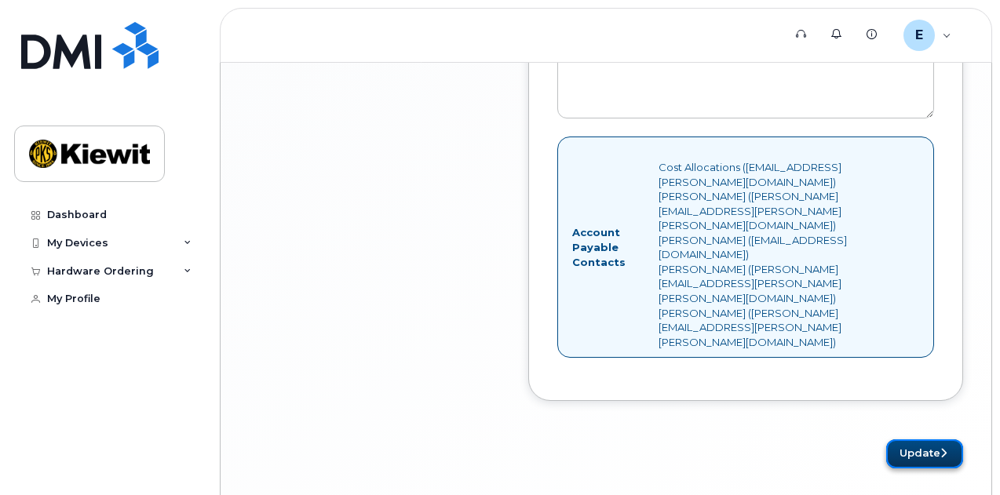
click at [910, 440] on button "Update" at bounding box center [924, 454] width 77 height 29
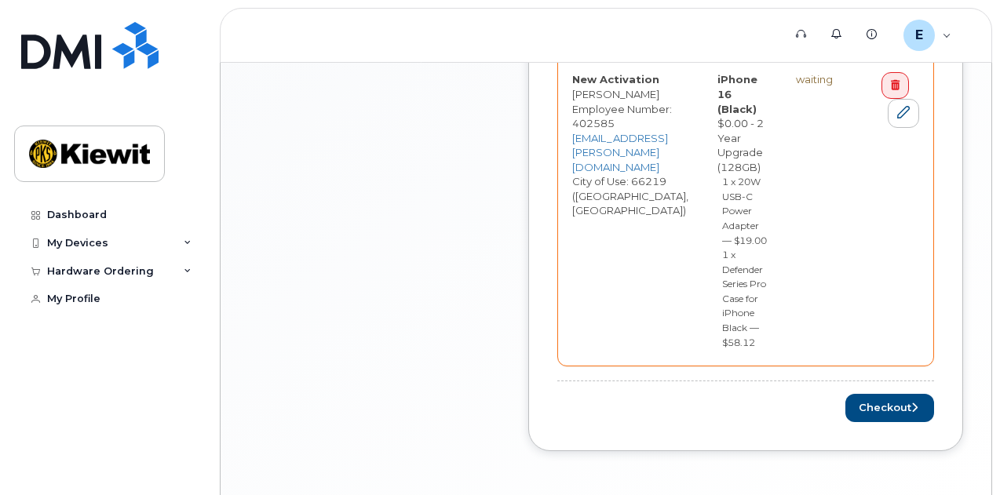
scroll to position [787, 0]
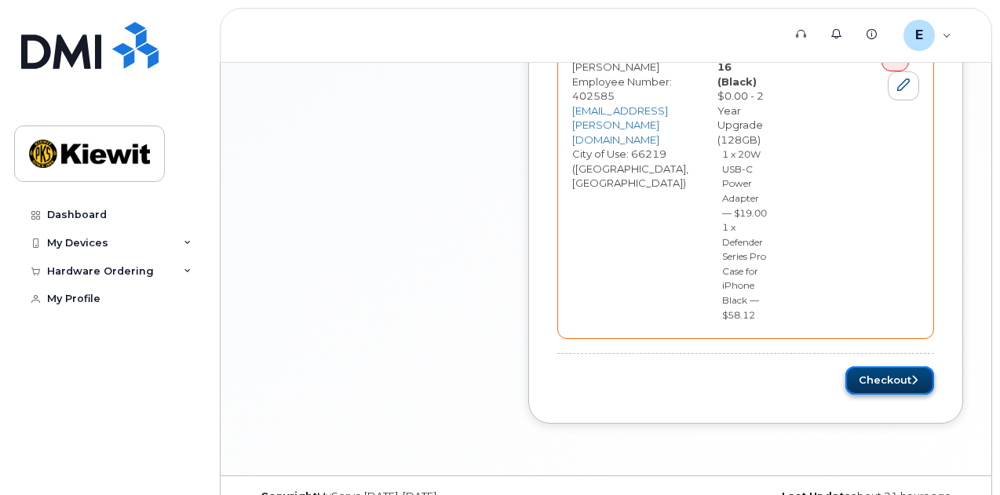
click at [894, 396] on button "Checkout" at bounding box center [889, 381] width 89 height 29
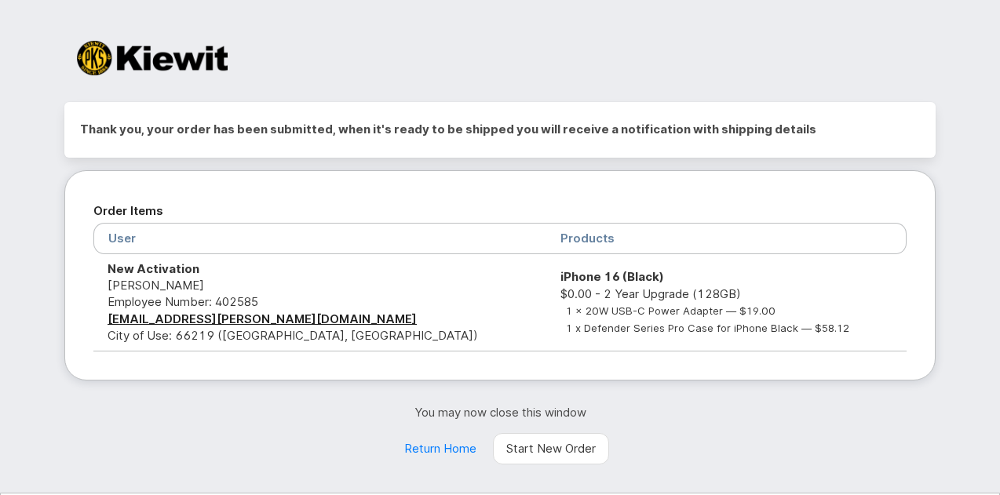
click at [881, 42] on div at bounding box center [500, 64] width 895 height 72
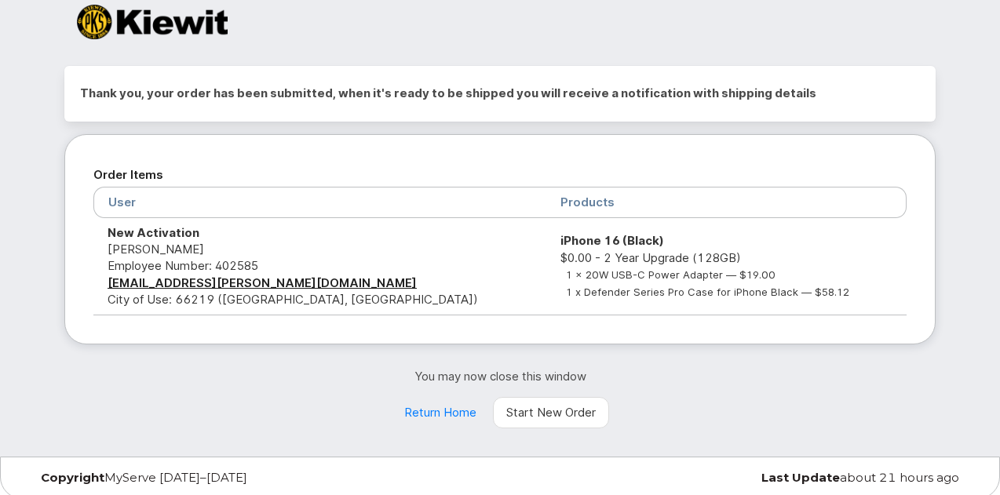
scroll to position [37, 0]
